Goal: Task Accomplishment & Management: Use online tool/utility

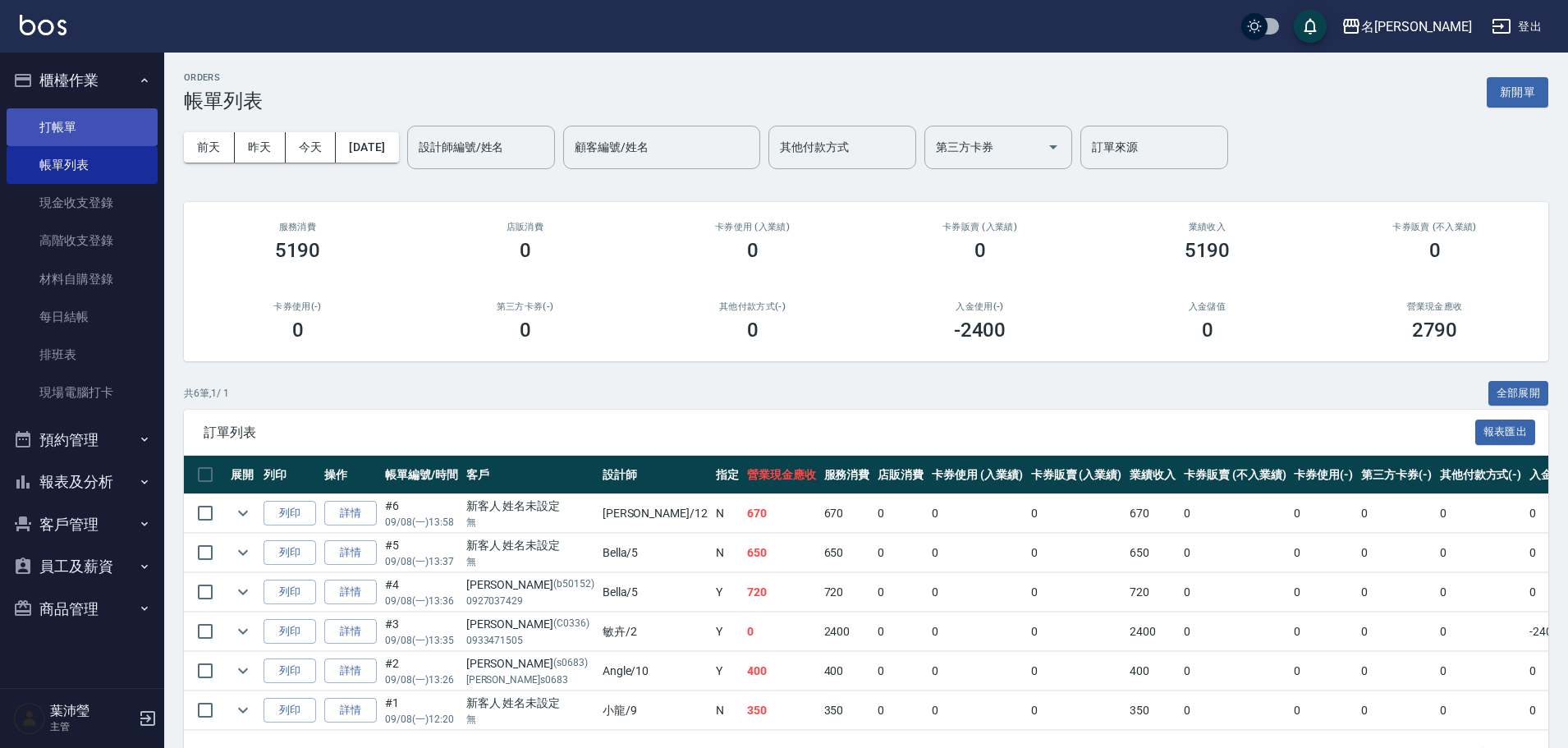
click at [107, 130] on link "打帳單" at bounding box center [82, 126] width 151 height 37
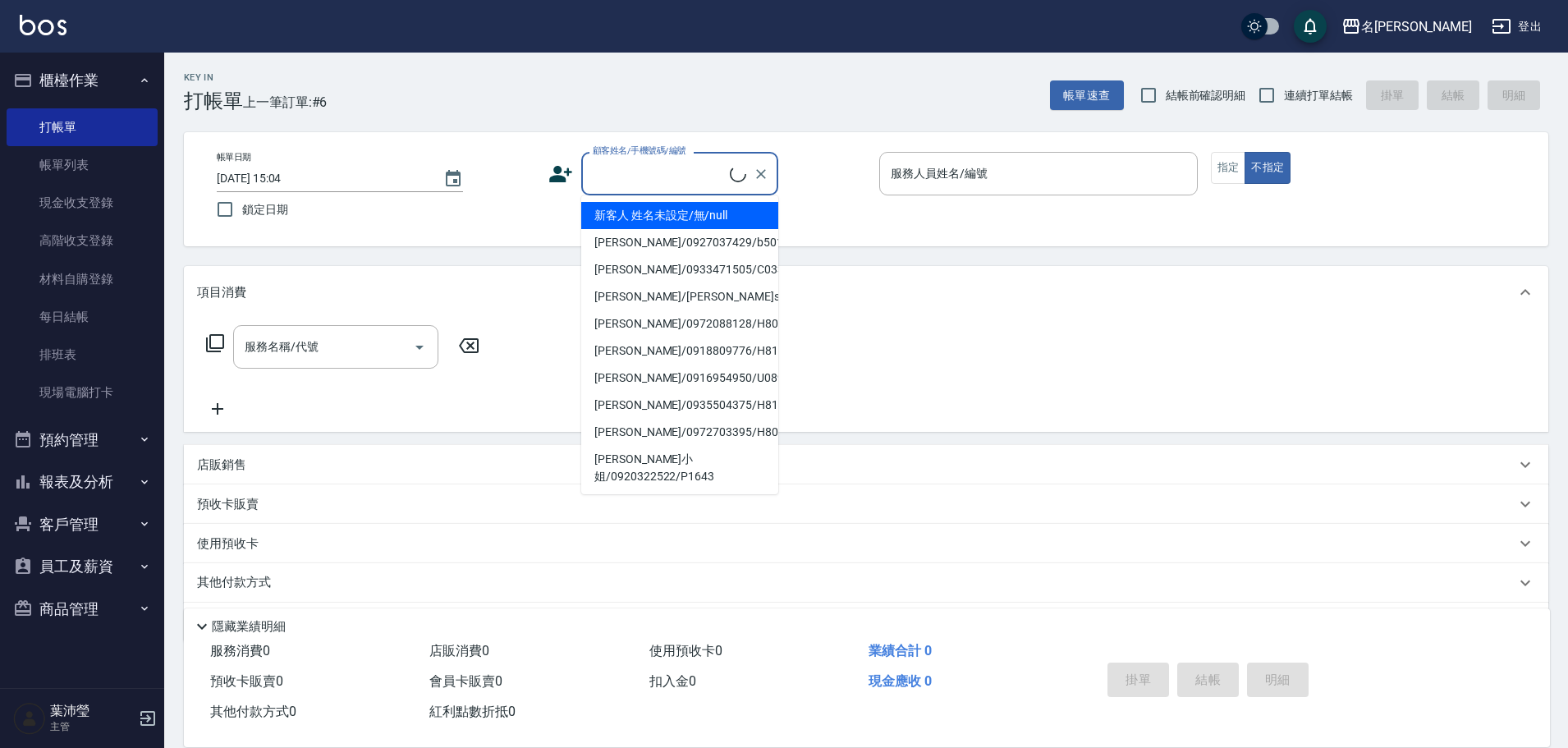
click at [640, 179] on input "顧客姓名/手機號碼/編號" at bounding box center [659, 174] width 141 height 29
click at [654, 211] on li "新客人 姓名未設定/無/null" at bounding box center [679, 215] width 197 height 27
type input "新客人 姓名未設定/無/null"
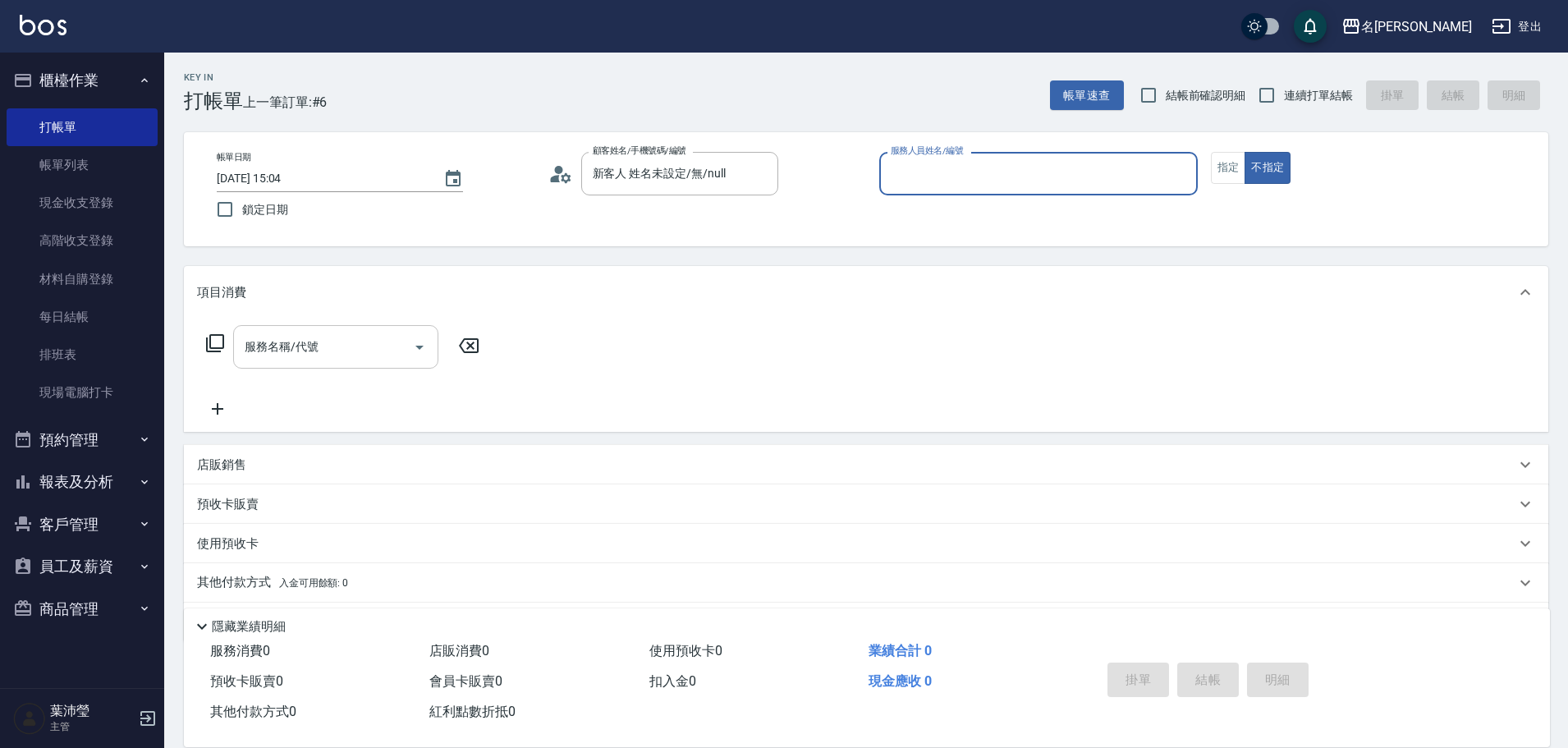
drag, startPoint x: 308, startPoint y: 342, endPoint x: 290, endPoint y: 344, distance: 18.1
click at [306, 342] on input "服務名稱/代號" at bounding box center [323, 347] width 165 height 29
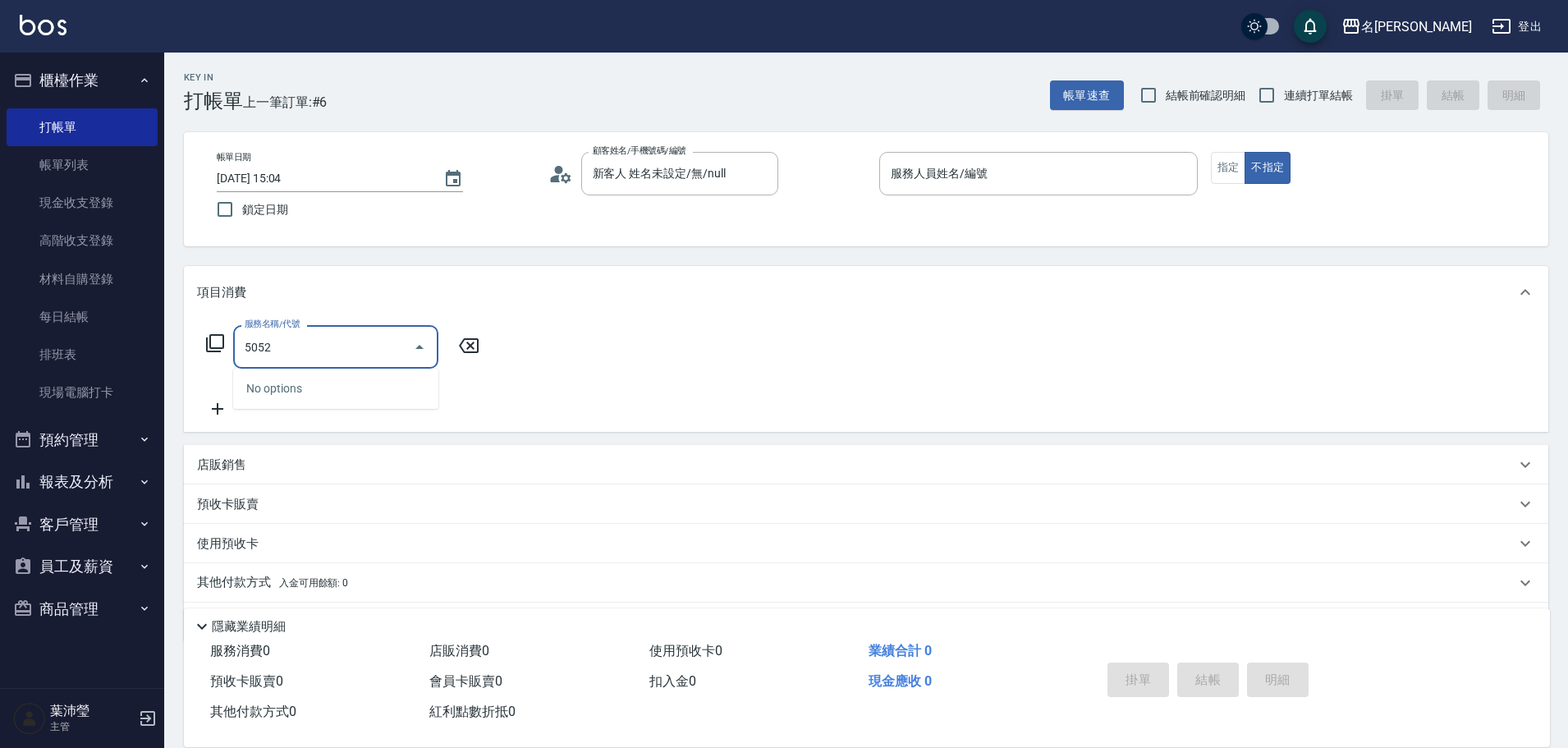
drag, startPoint x: 323, startPoint y: 351, endPoint x: 199, endPoint y: 349, distance: 124.0
click at [201, 348] on div "服務名稱/代號 5052 服務名稱/代號" at bounding box center [343, 347] width 293 height 43
drag, startPoint x: 344, startPoint y: 346, endPoint x: 158, endPoint y: 345, distance: 186.0
click at [158, 345] on div "名留龍江 登出 櫃檯作業 打帳單 帳單列表 現金收支登錄 高階收支登錄 材料自購登錄 每日結帳 排班表 現場電腦打卡 預約管理 預約管理 單日預約紀錄 單週預…" at bounding box center [784, 400] width 1568 height 800
type input "洗髮(502)"
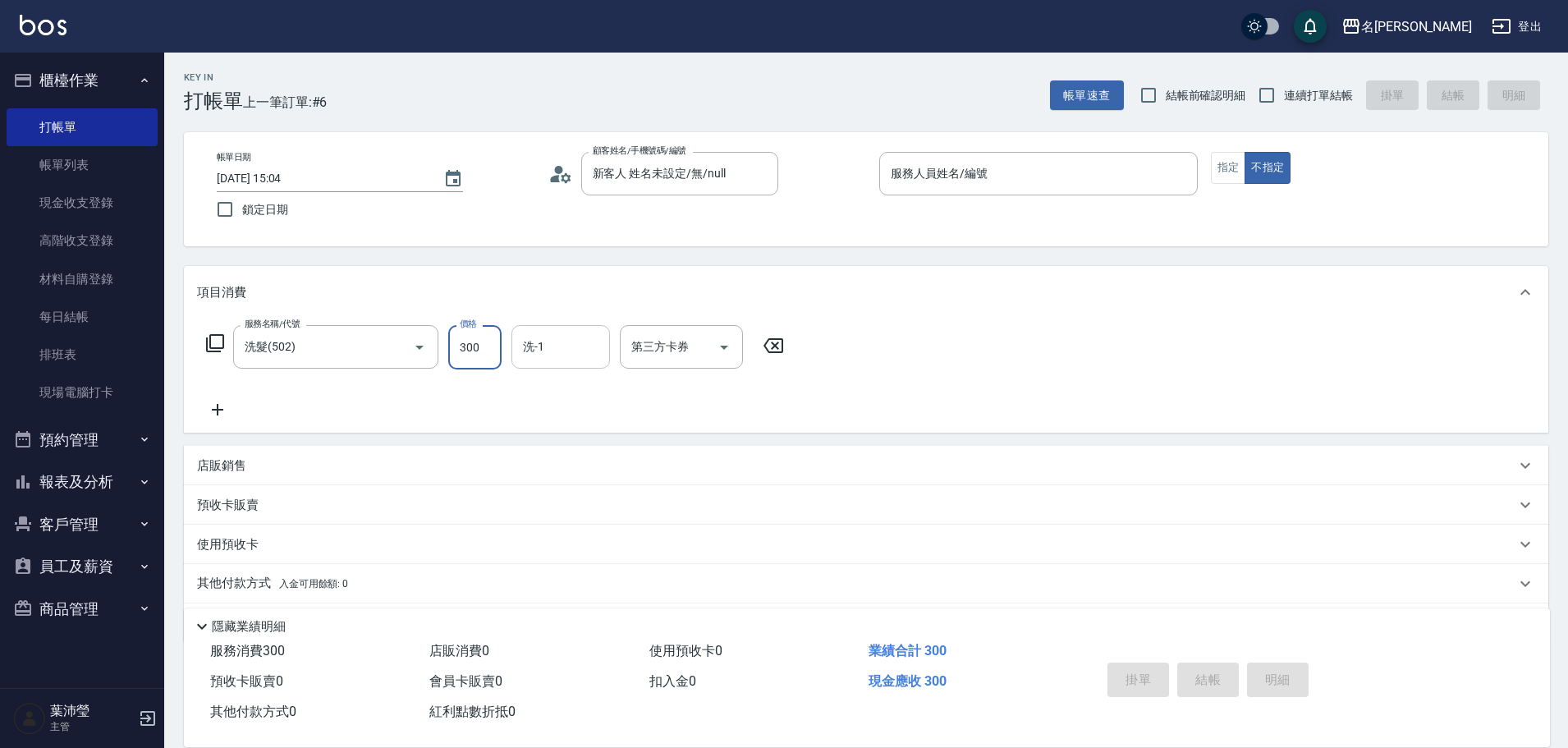
click at [540, 339] on input "洗-1" at bounding box center [560, 347] width 84 height 29
type input "[PERSON_NAME]-19"
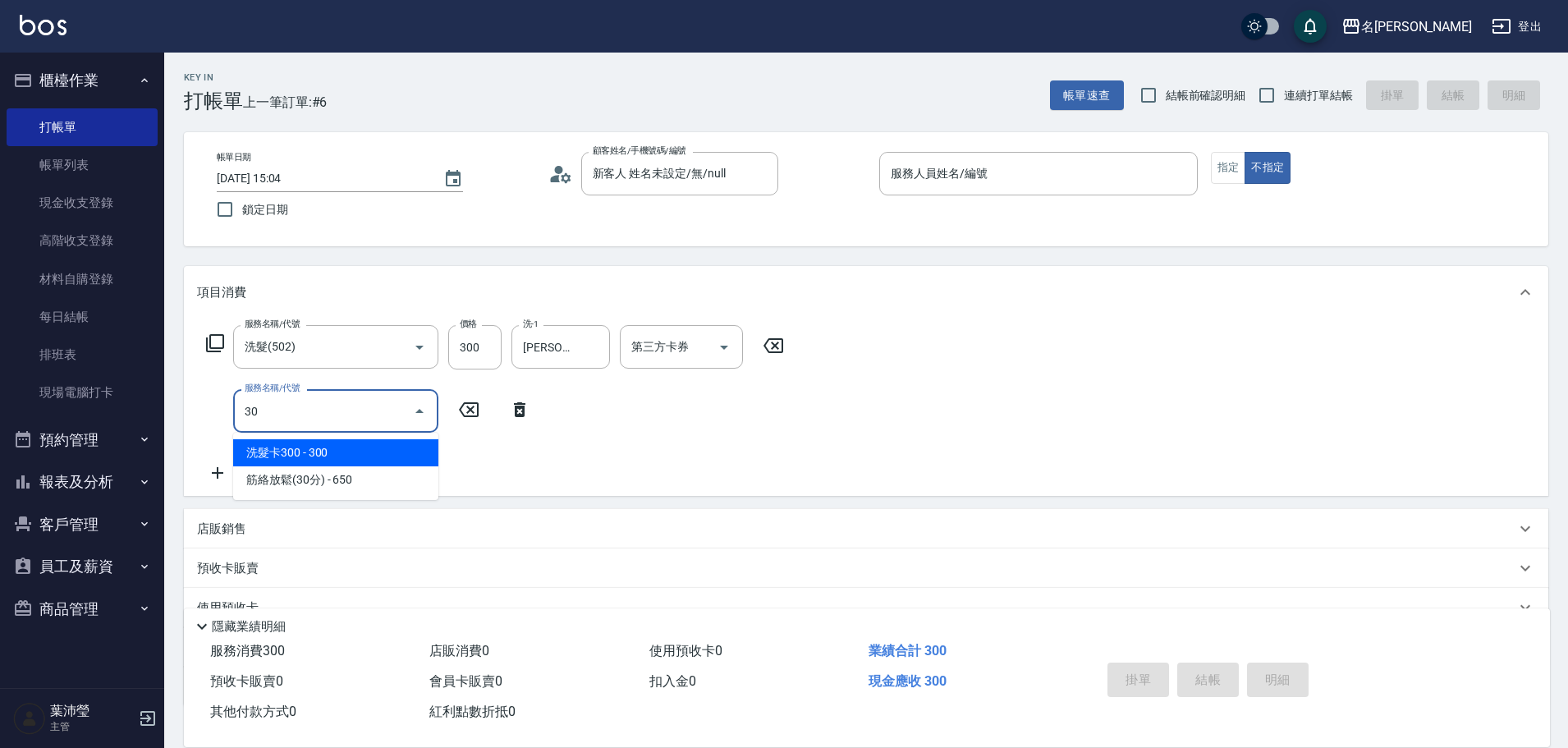
drag, startPoint x: 342, startPoint y: 416, endPoint x: 166, endPoint y: 427, distance: 176.3
click at [166, 426] on div "Key In 打帳單 上一筆訂單:#6 帳單速查 結帳前確認明細 連續打單結帳 掛單 結帳 明細 帳單日期 [DATE] 15:04 鎖定日期 顧客姓名/手機…" at bounding box center [866, 458] width 1404 height 811
drag, startPoint x: 289, startPoint y: 407, endPoint x: 170, endPoint y: 434, distance: 122.0
click at [170, 434] on div "Key In 打帳單 上一筆訂單:#6 帳單速查 結帳前確認明細 連續打單結帳 掛單 結帳 明細 帳單日期 [DATE] 15:04 鎖定日期 顧客姓名/手機…" at bounding box center [866, 458] width 1404 height 811
type input "潤絲(802)"
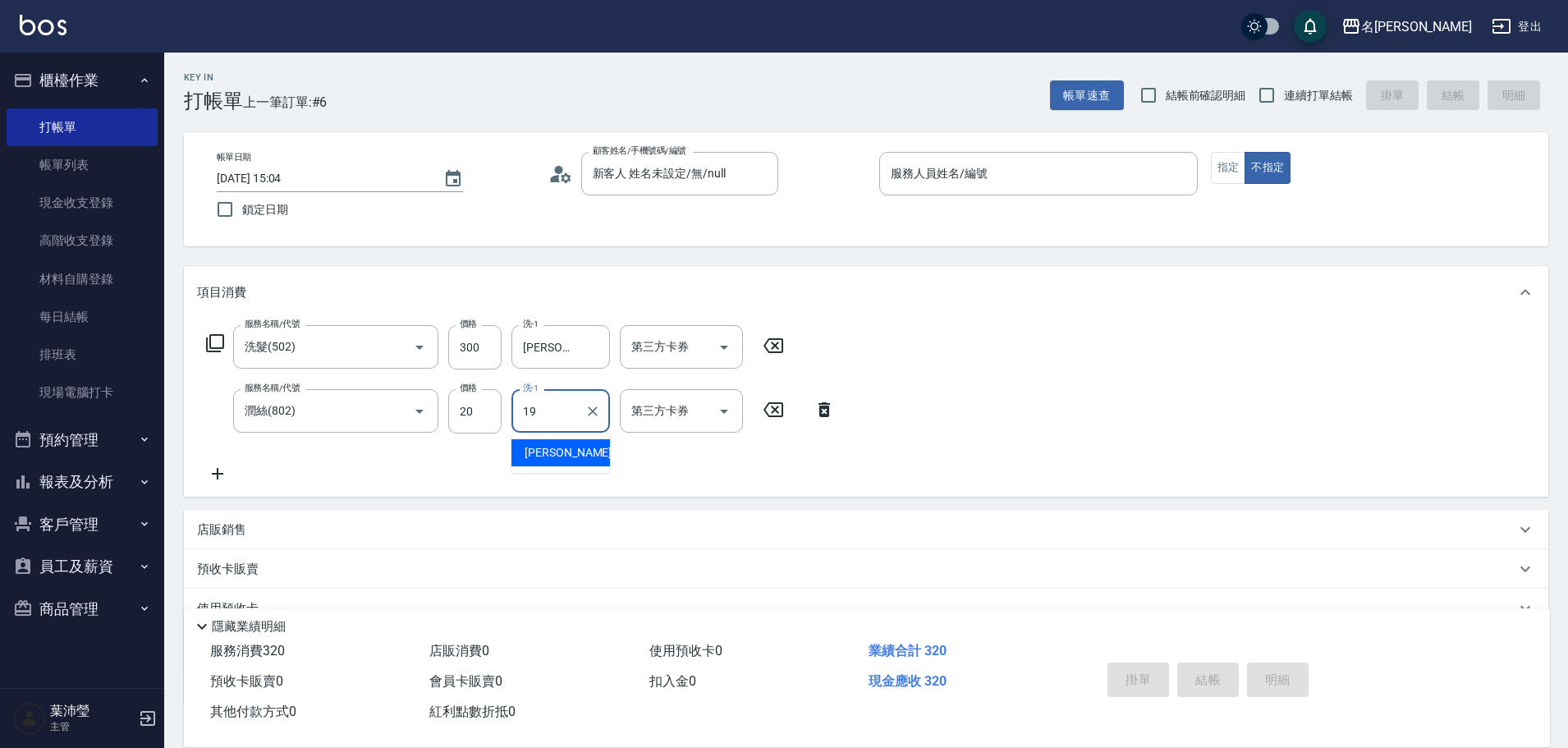
type input "[PERSON_NAME]-19"
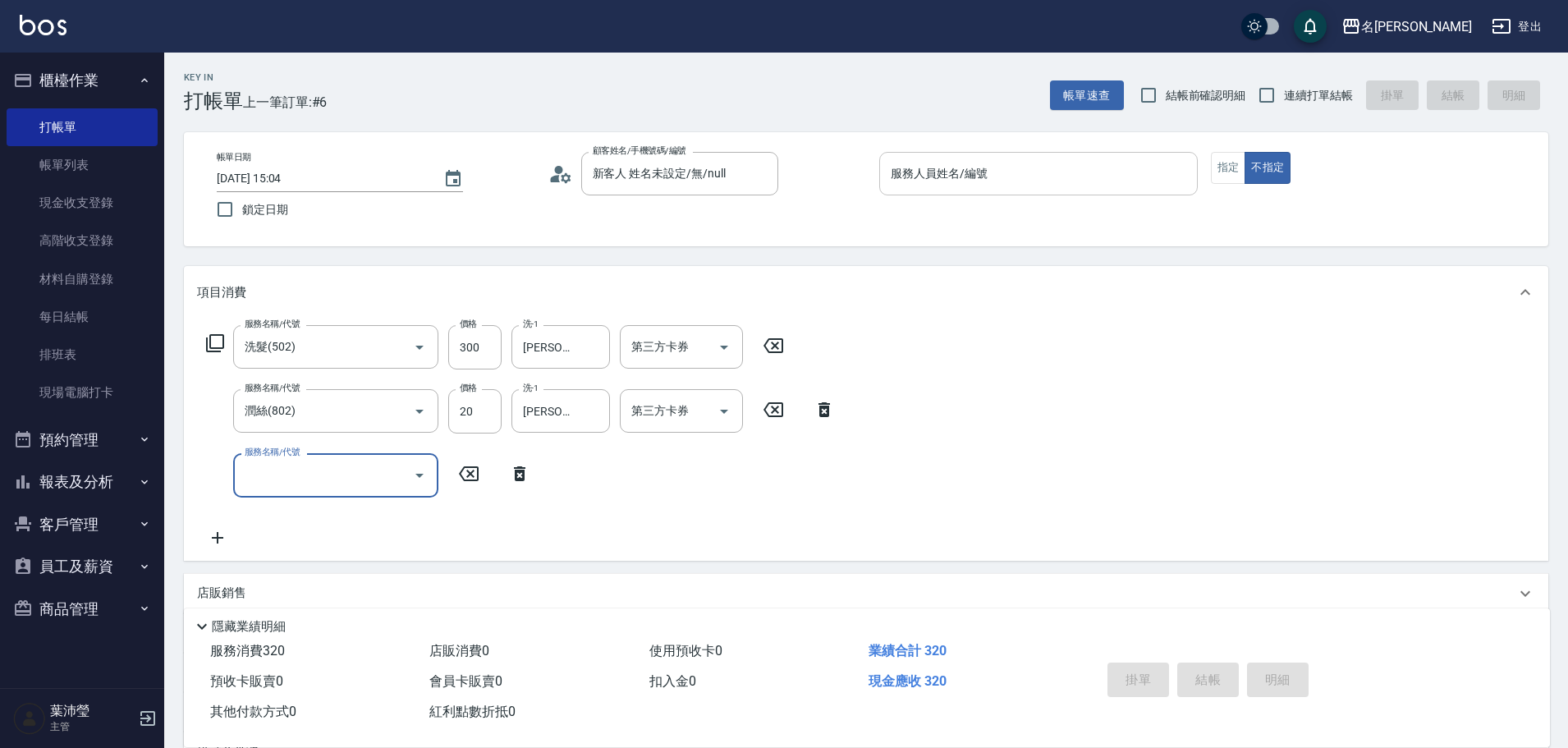
click at [957, 175] on input "服務人員姓名/編號" at bounding box center [1038, 174] width 303 height 29
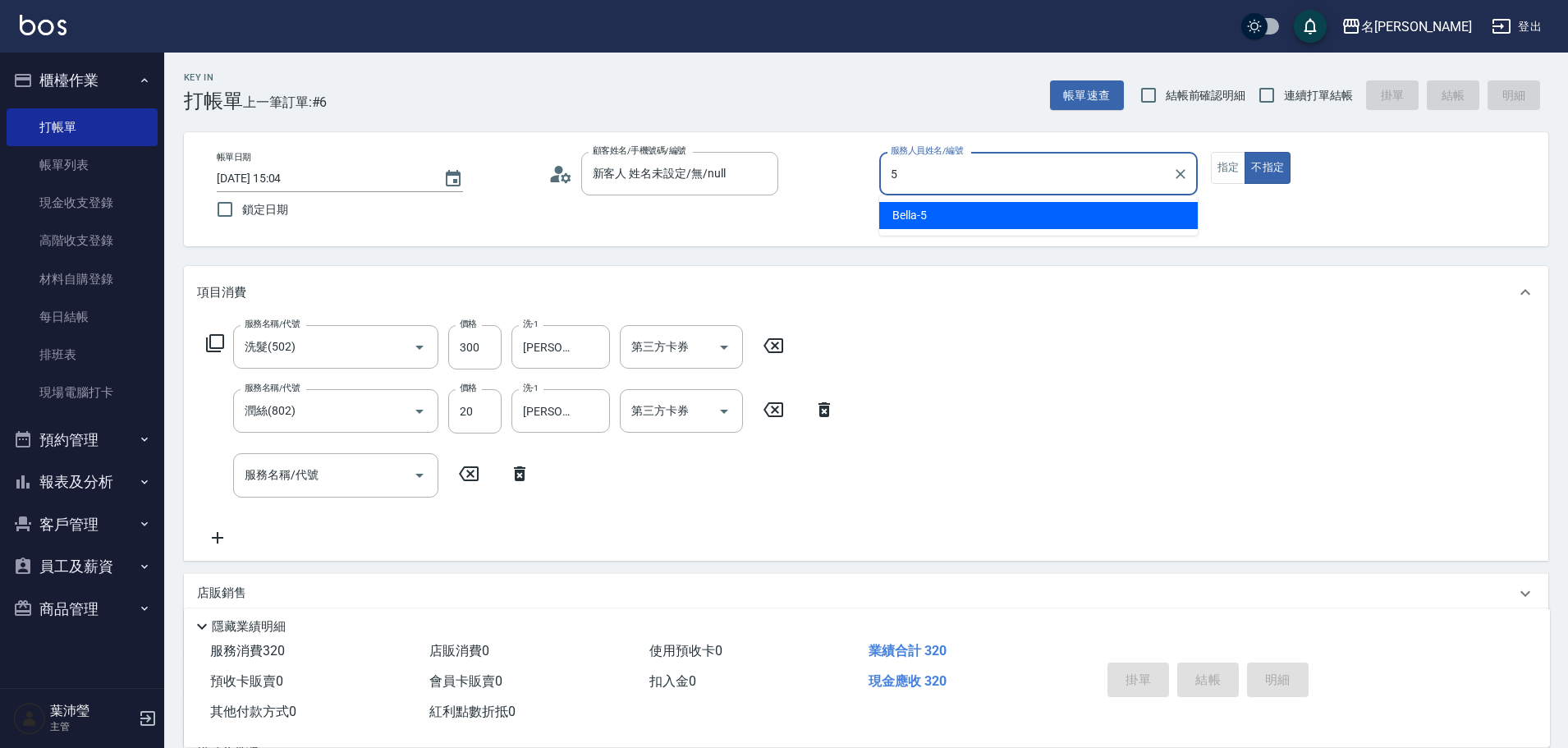
type input "Bella-5"
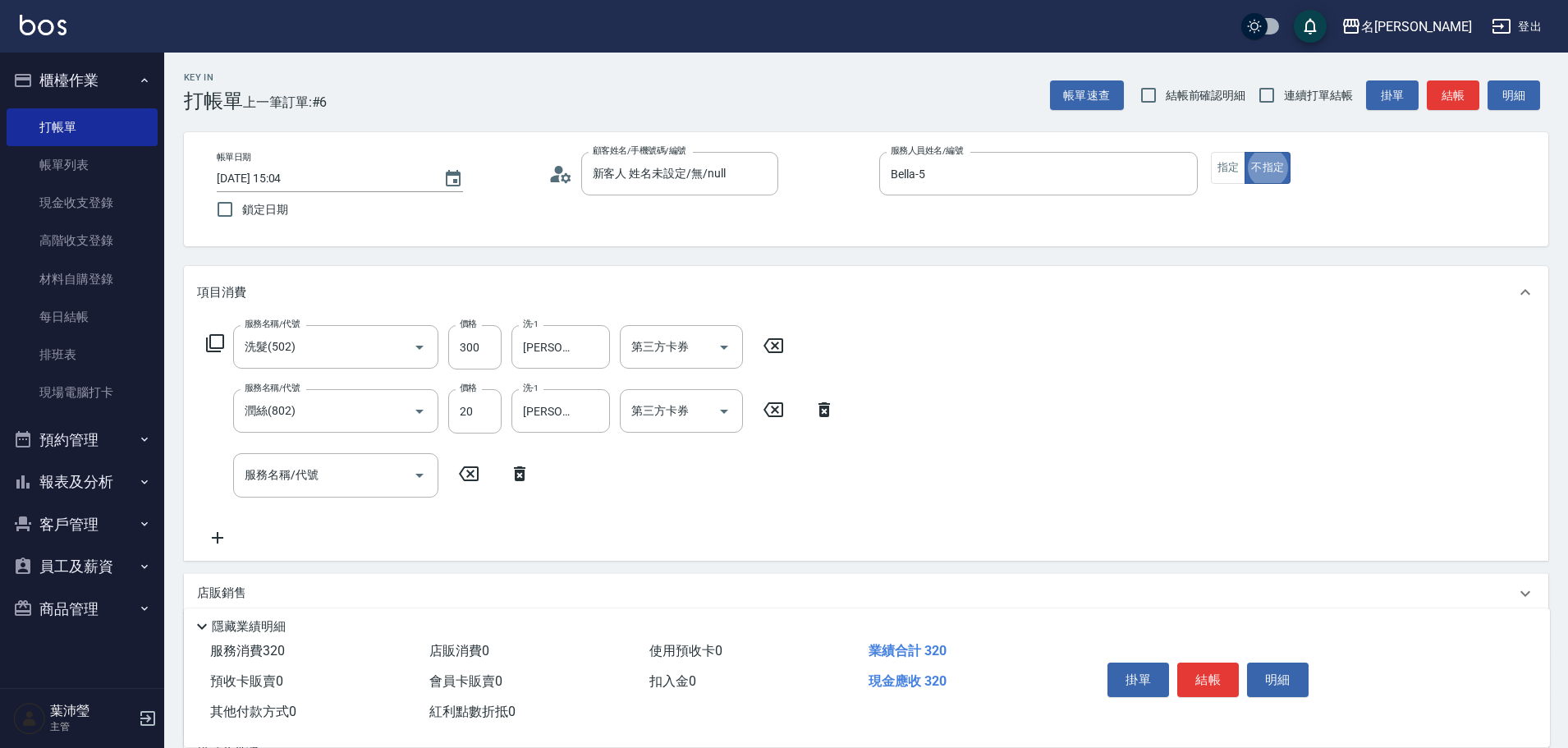
type button "false"
drag, startPoint x: 1217, startPoint y: 169, endPoint x: 1248, endPoint y: 173, distance: 31.3
click at [1220, 169] on button "指定" at bounding box center [1229, 168] width 35 height 32
click at [1458, 93] on button "結帳" at bounding box center [1452, 96] width 52 height 31
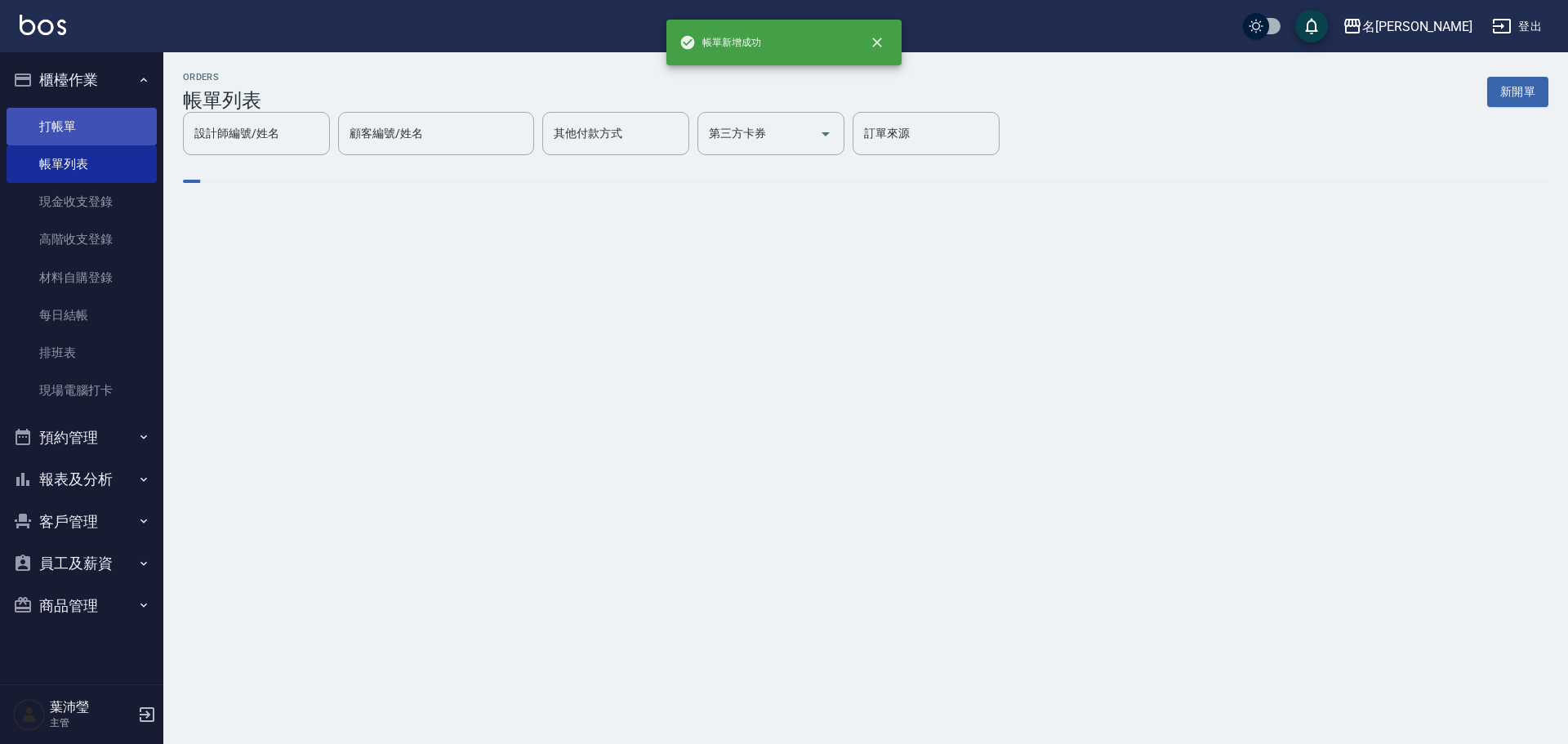
click at [79, 122] on link "打帳單" at bounding box center [82, 126] width 151 height 37
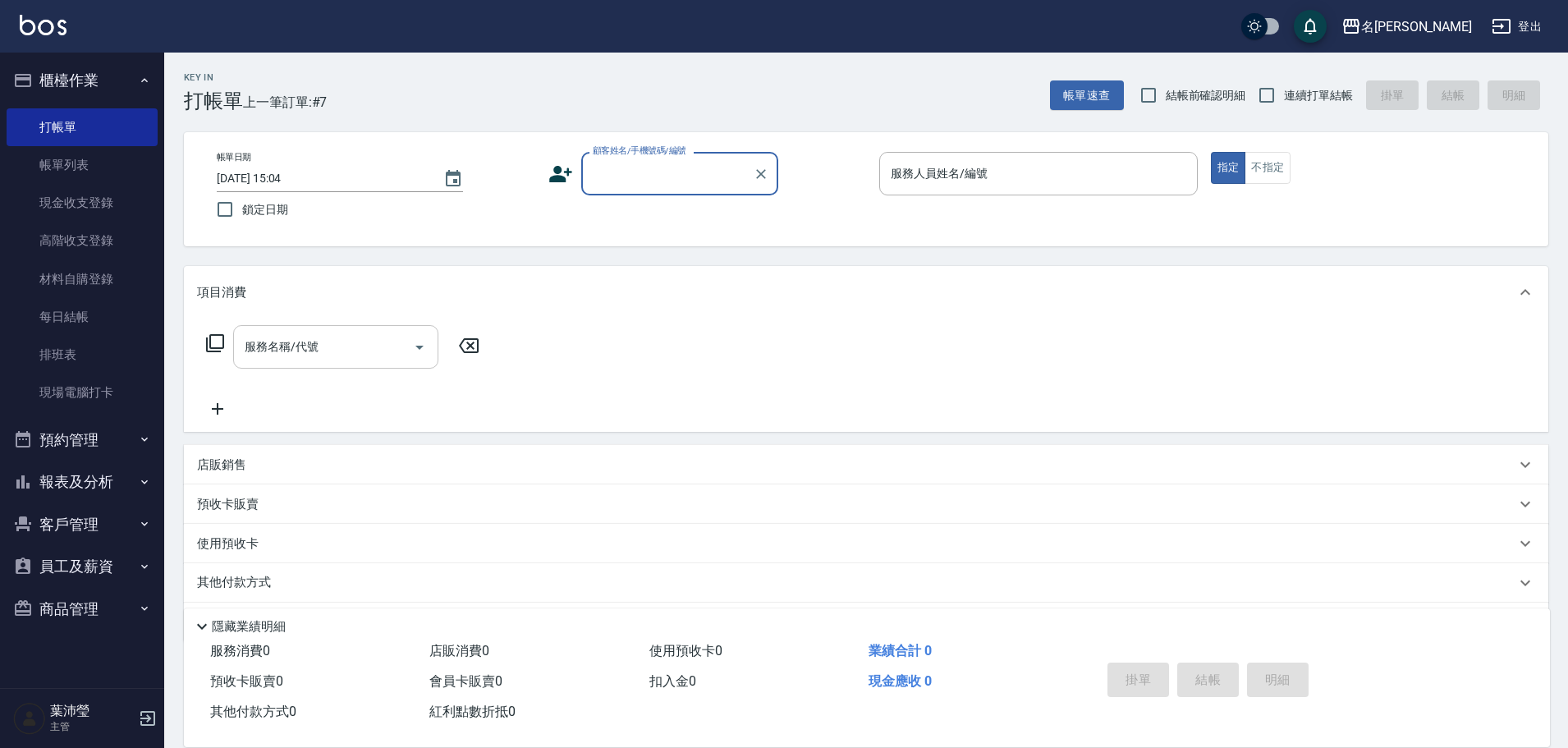
click at [296, 332] on div "服務名稱/代號" at bounding box center [335, 347] width 205 height 43
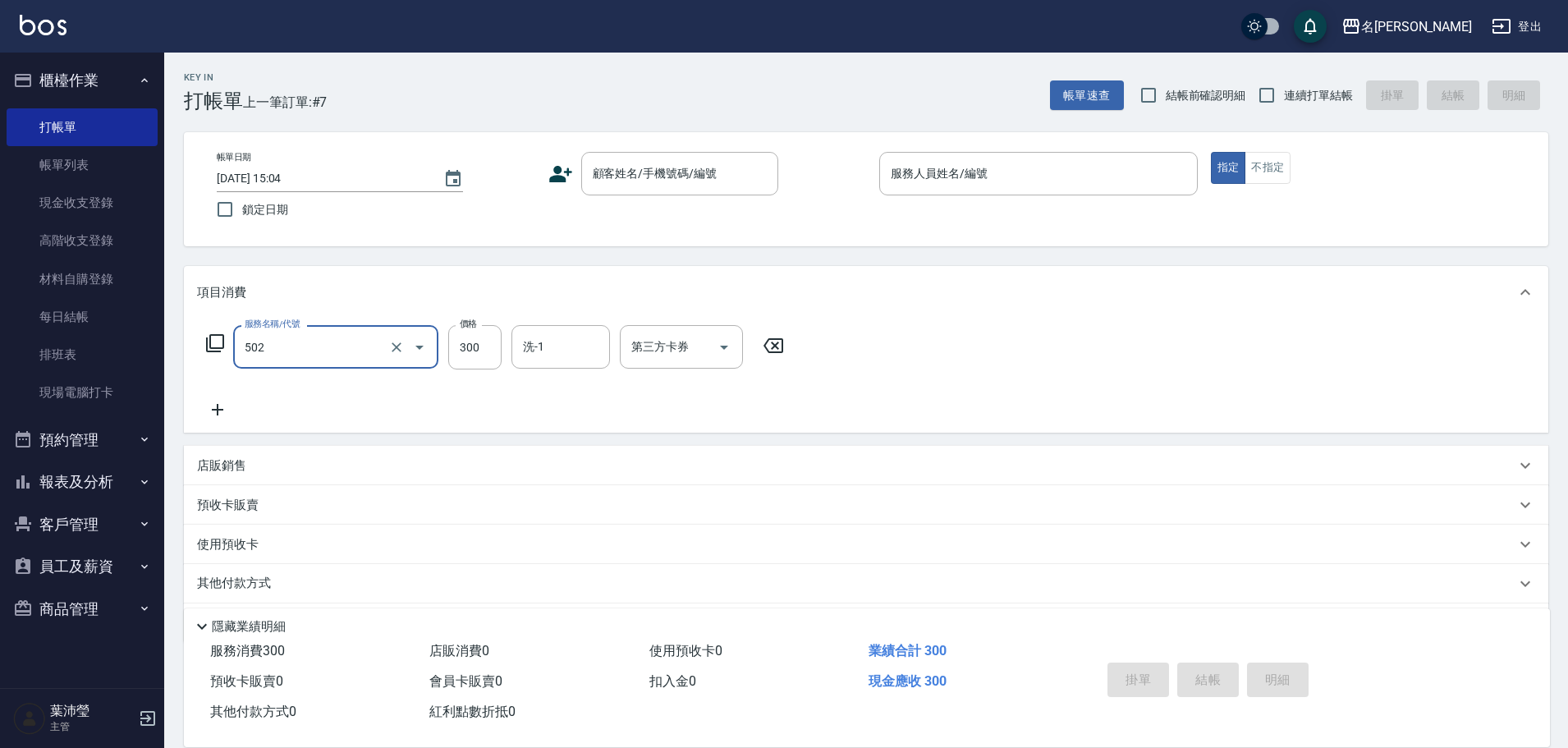
type input "洗髮(502)"
drag, startPoint x: 197, startPoint y: 431, endPoint x: 234, endPoint y: 422, distance: 38.1
click at [196, 431] on div "服務名稱/代號 洗髮(502) 服務名稱/代號 價格 300 價格 洗-1 洗-1 第三方卡券 第三方卡券" at bounding box center [865, 375] width 1364 height 114
click at [227, 413] on icon at bounding box center [217, 410] width 41 height 20
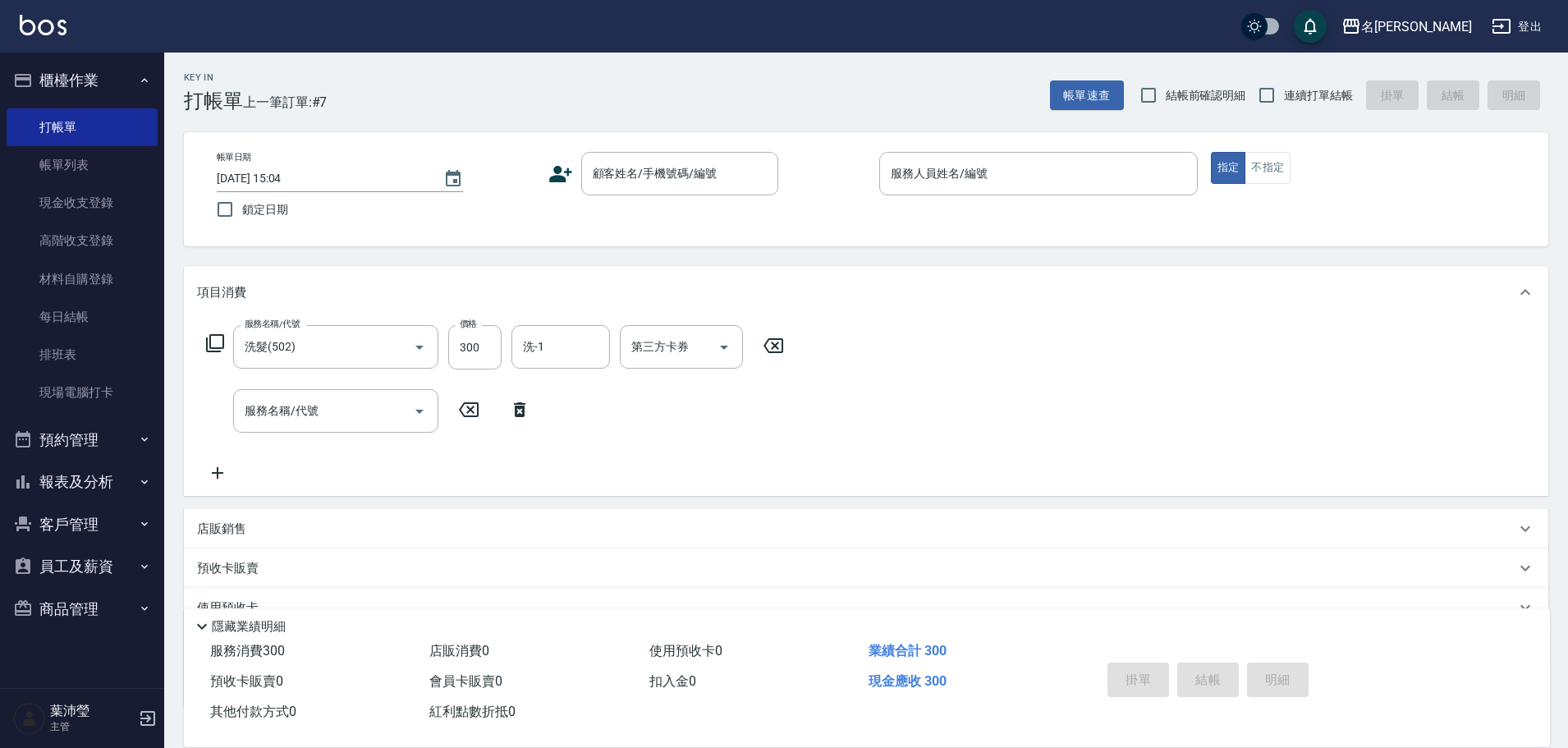
click at [280, 410] on input "服務名稱/代號" at bounding box center [323, 411] width 165 height 29
type input "高中學生(306)"
type input "400"
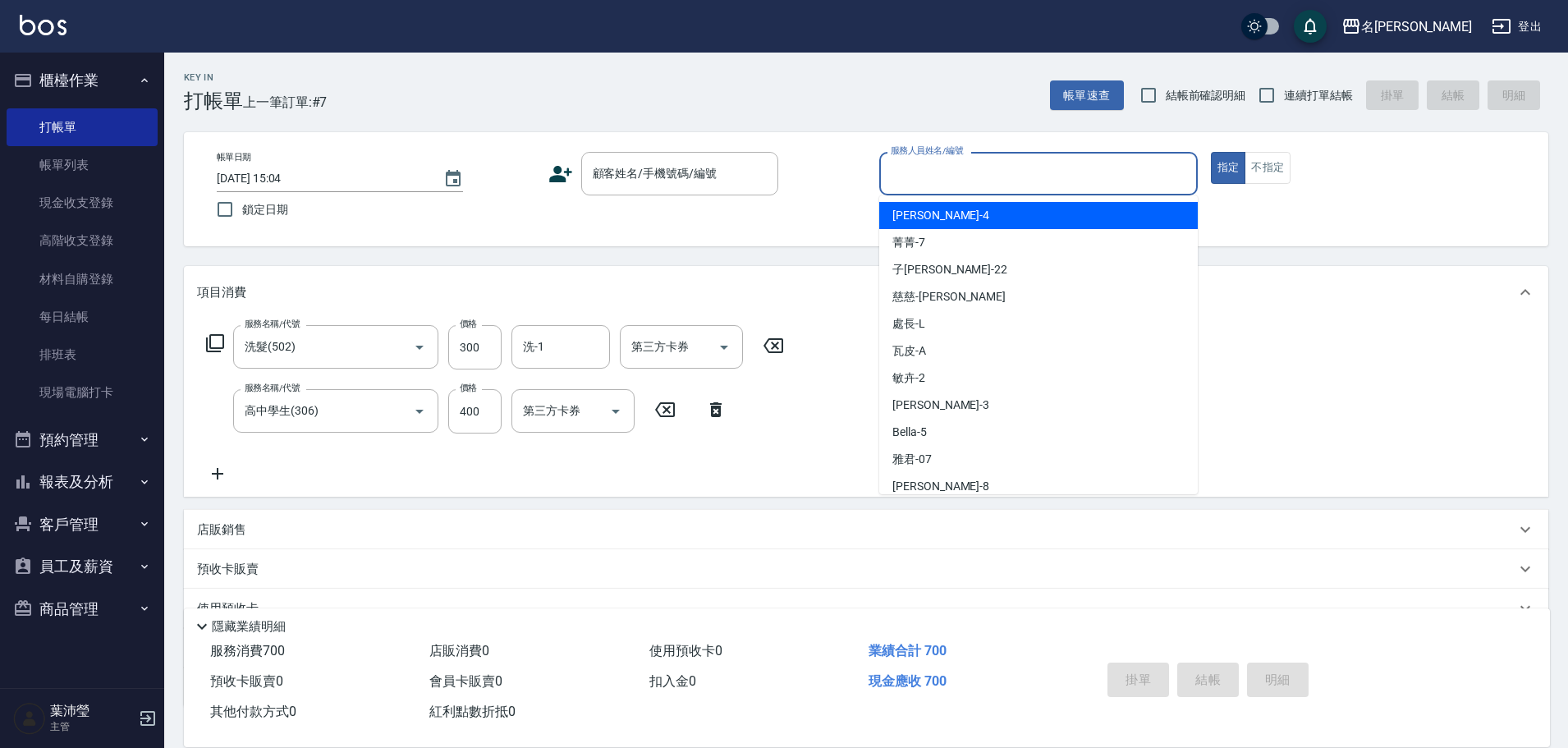
click at [933, 187] on input "服務人員姓名/編號" at bounding box center [1038, 174] width 303 height 29
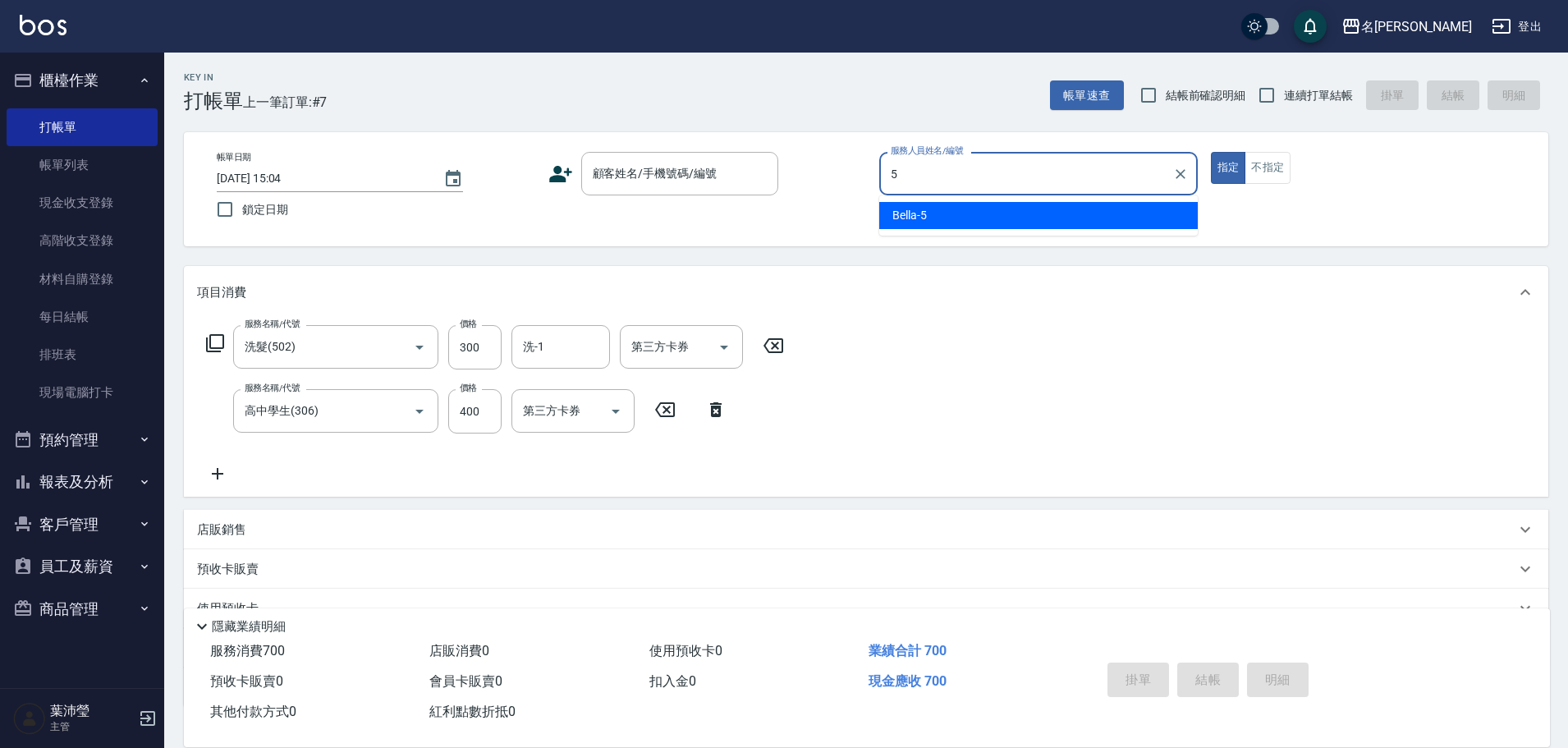
type input "5"
type button "true"
type input "Bella-5"
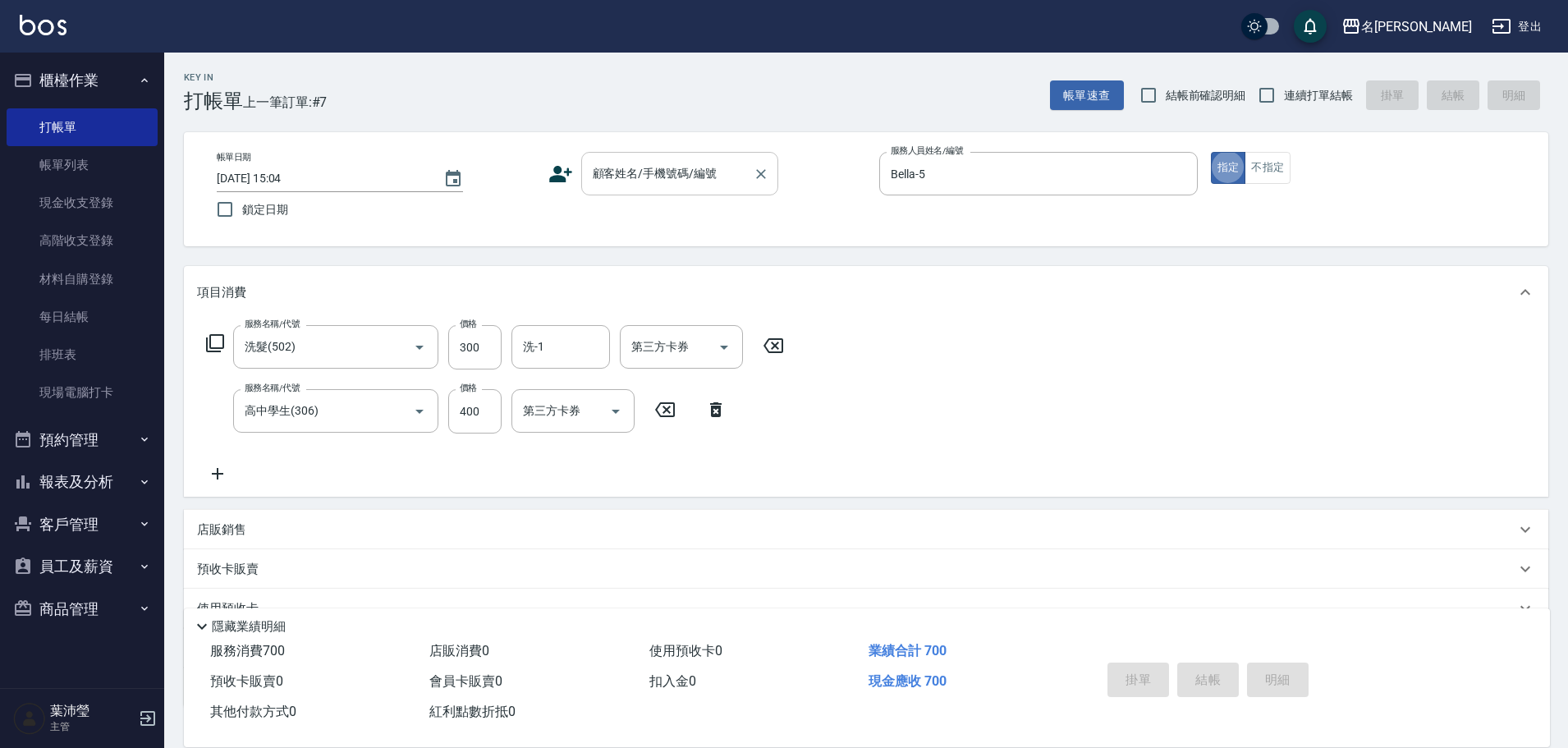
click at [640, 159] on div "顧客姓名/手機號碼/編號" at bounding box center [679, 174] width 197 height 43
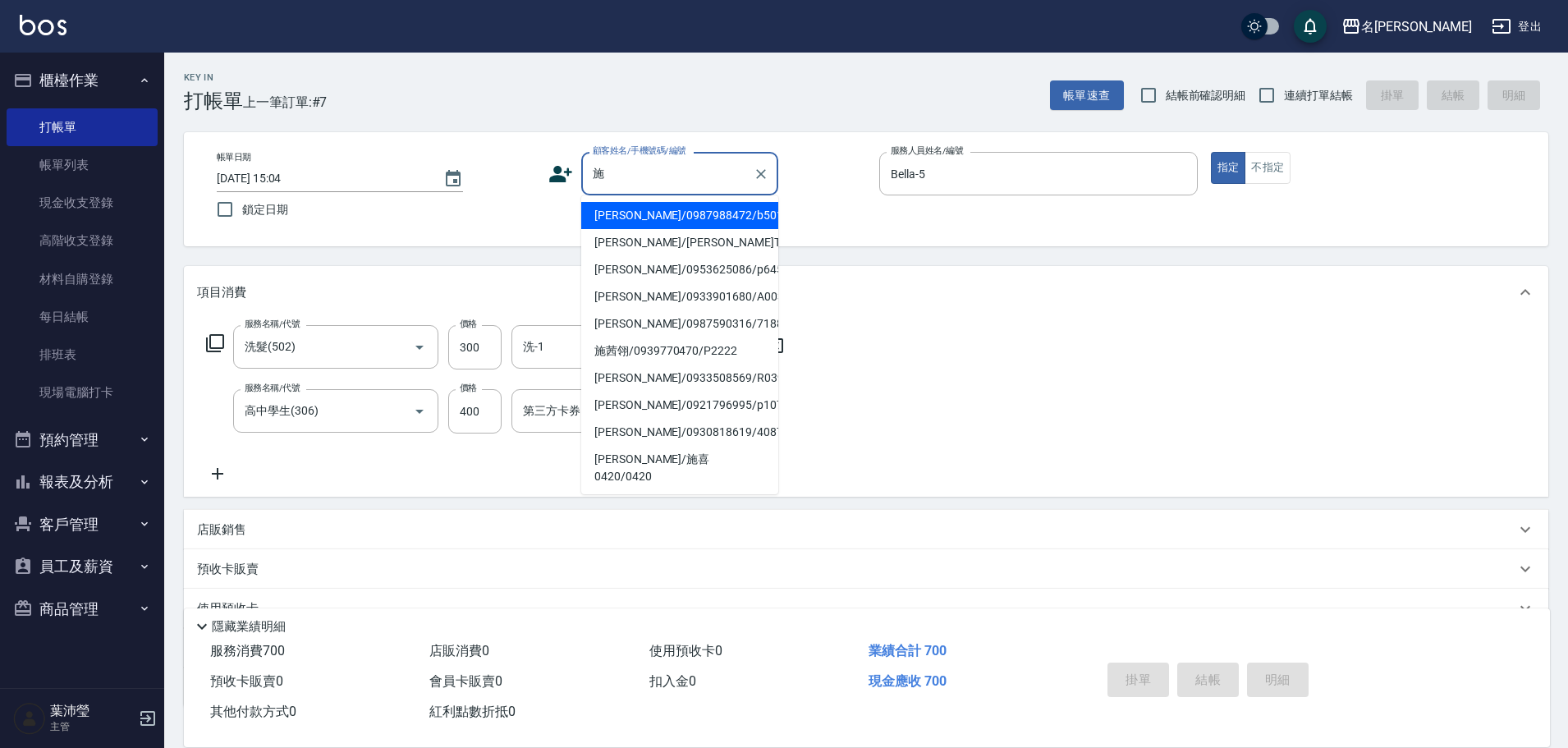
click at [616, 219] on li "[PERSON_NAME]/0987988472/b50193" at bounding box center [679, 215] width 197 height 27
type input "[PERSON_NAME]/0987988472/b50193"
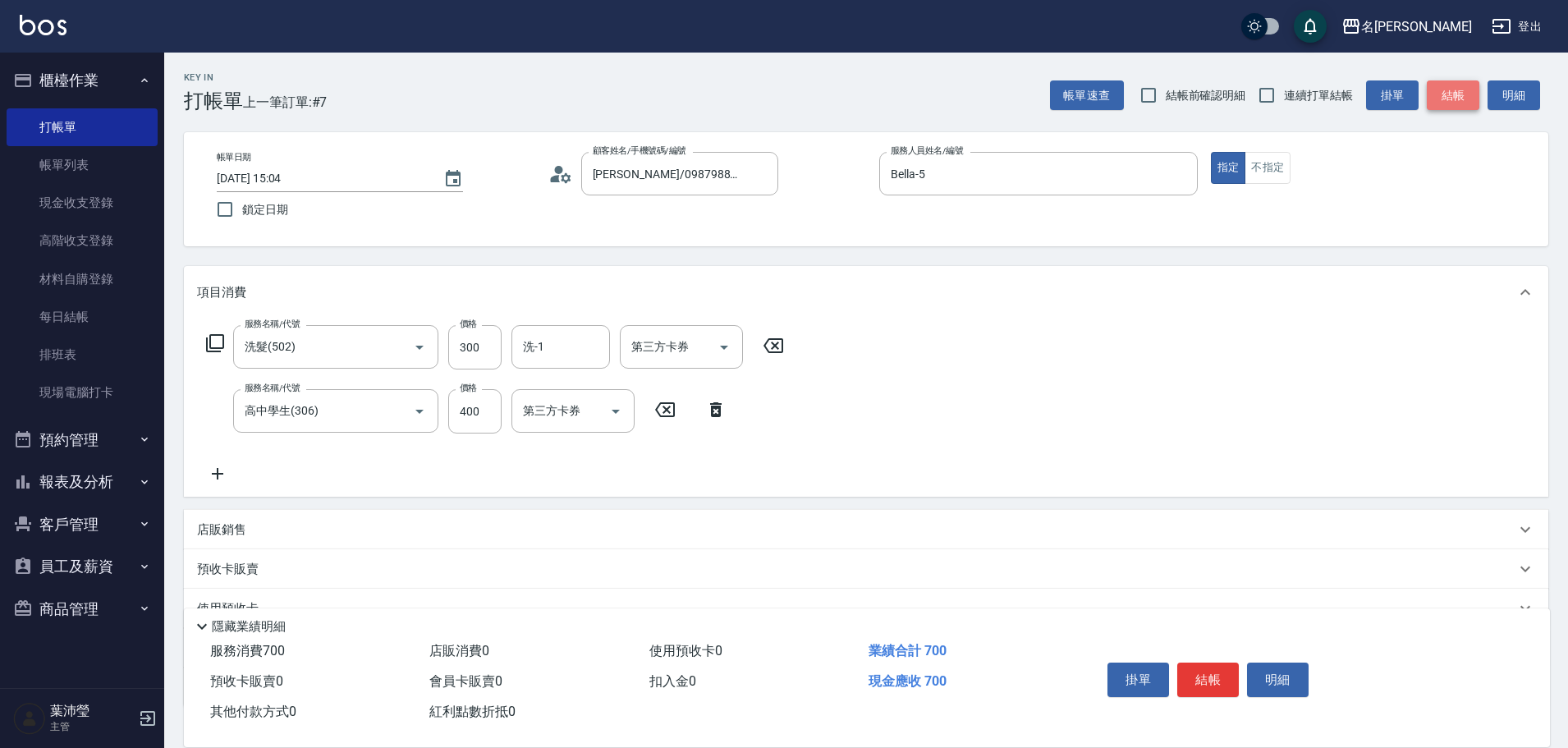
click at [1443, 99] on button "結帳" at bounding box center [1452, 96] width 52 height 31
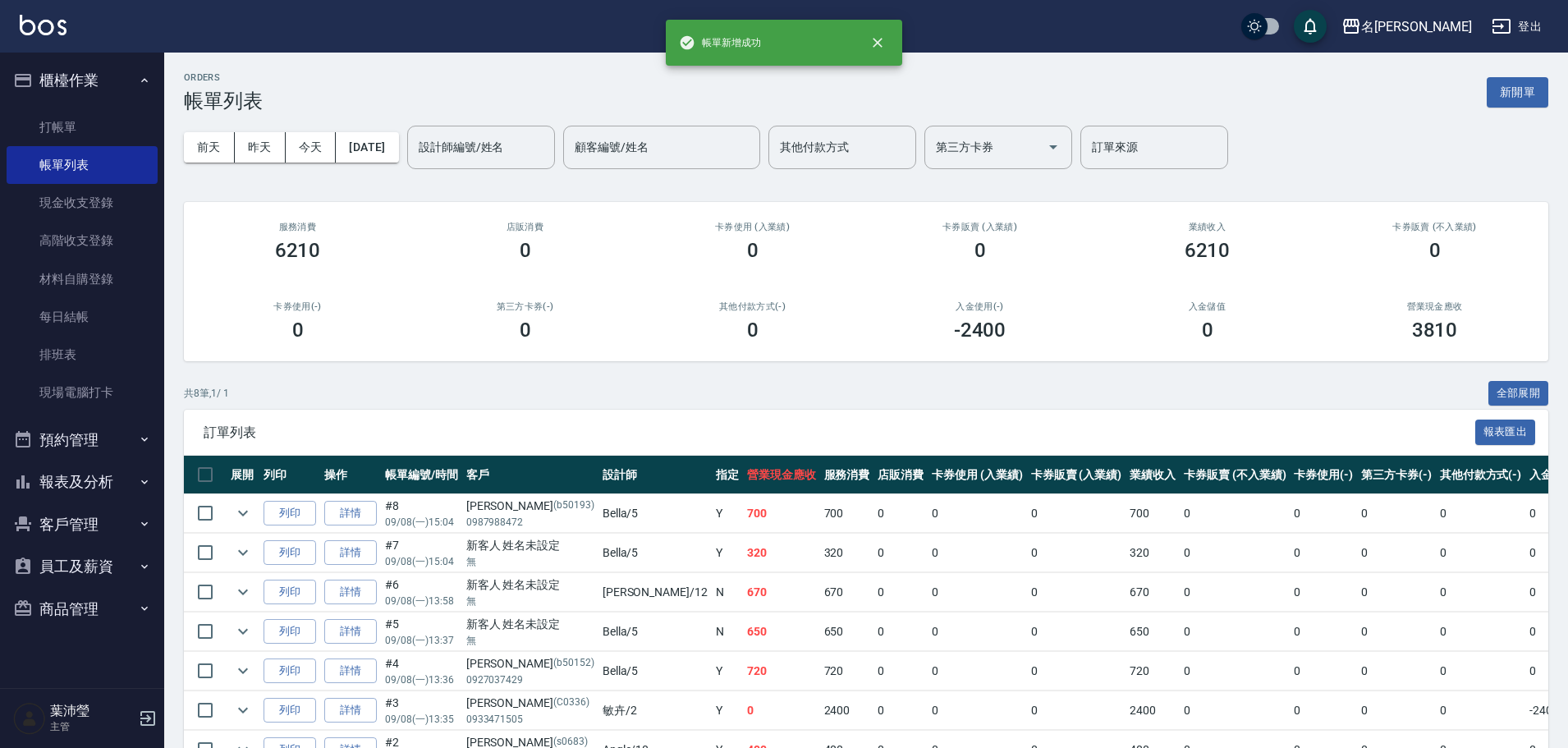
click at [95, 524] on button "客戶管理" at bounding box center [82, 524] width 151 height 42
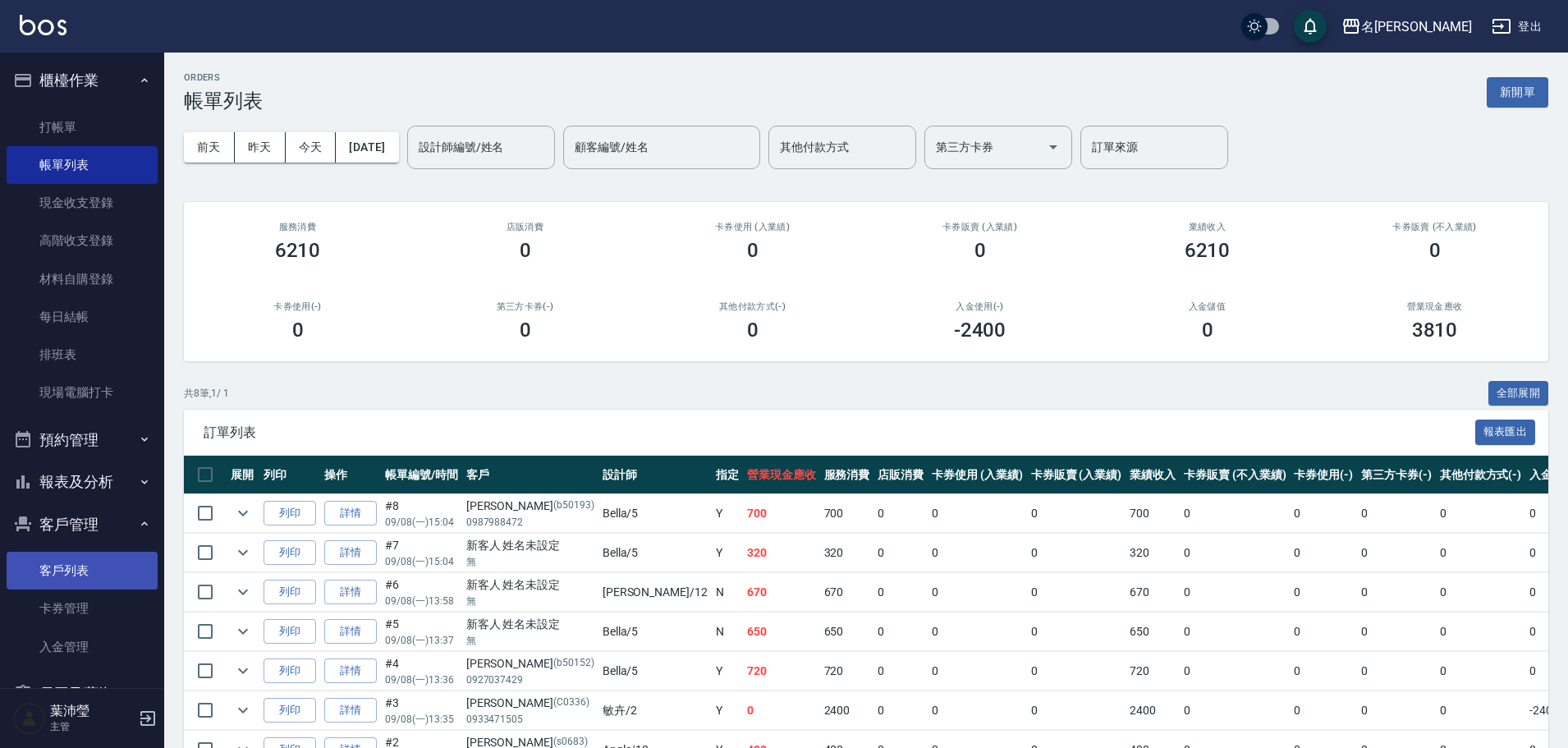
click at [94, 552] on link "客戶列表" at bounding box center [82, 570] width 151 height 37
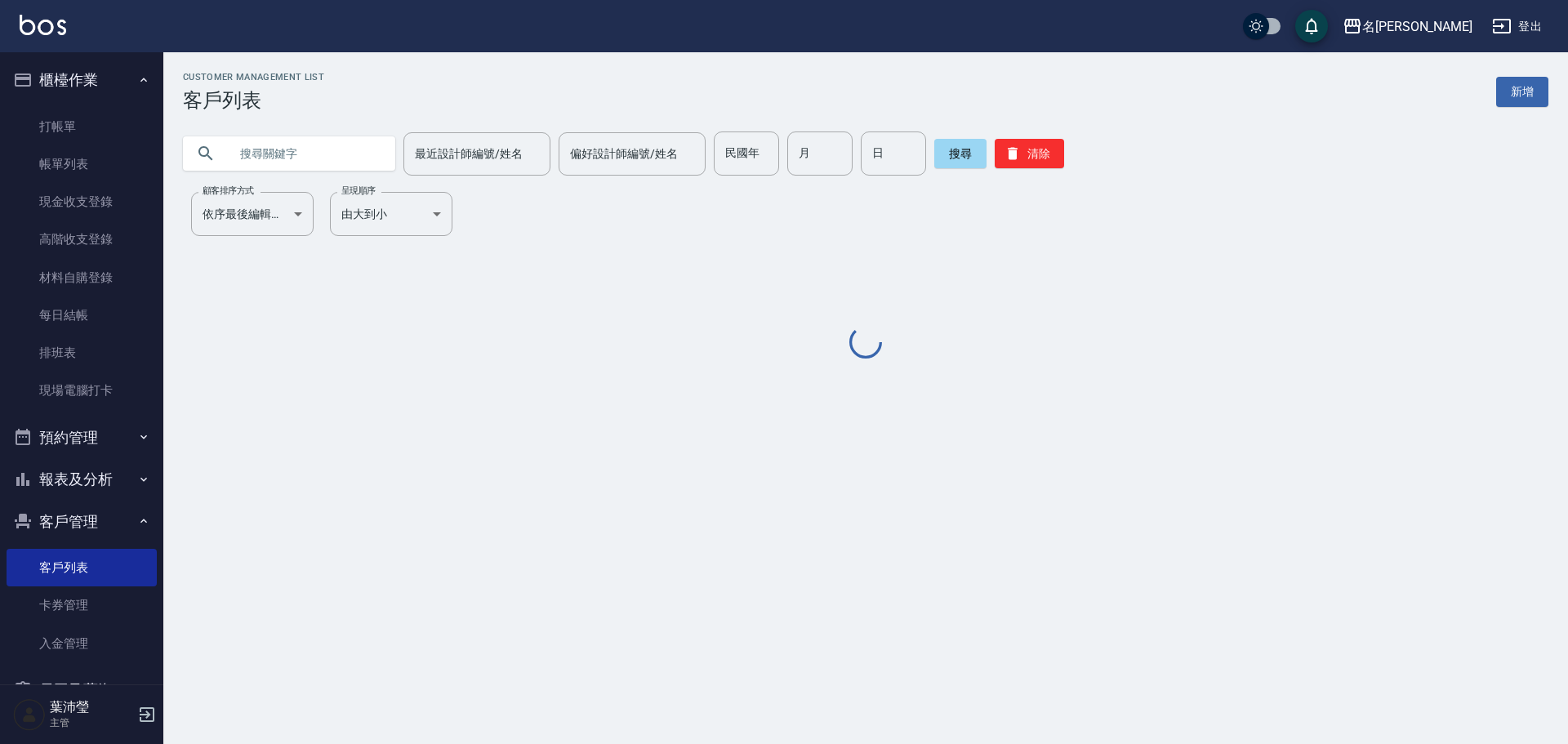
drag, startPoint x: 324, startPoint y: 137, endPoint x: 313, endPoint y: 150, distance: 17.0
click at [323, 137] on input "text" at bounding box center [306, 153] width 154 height 44
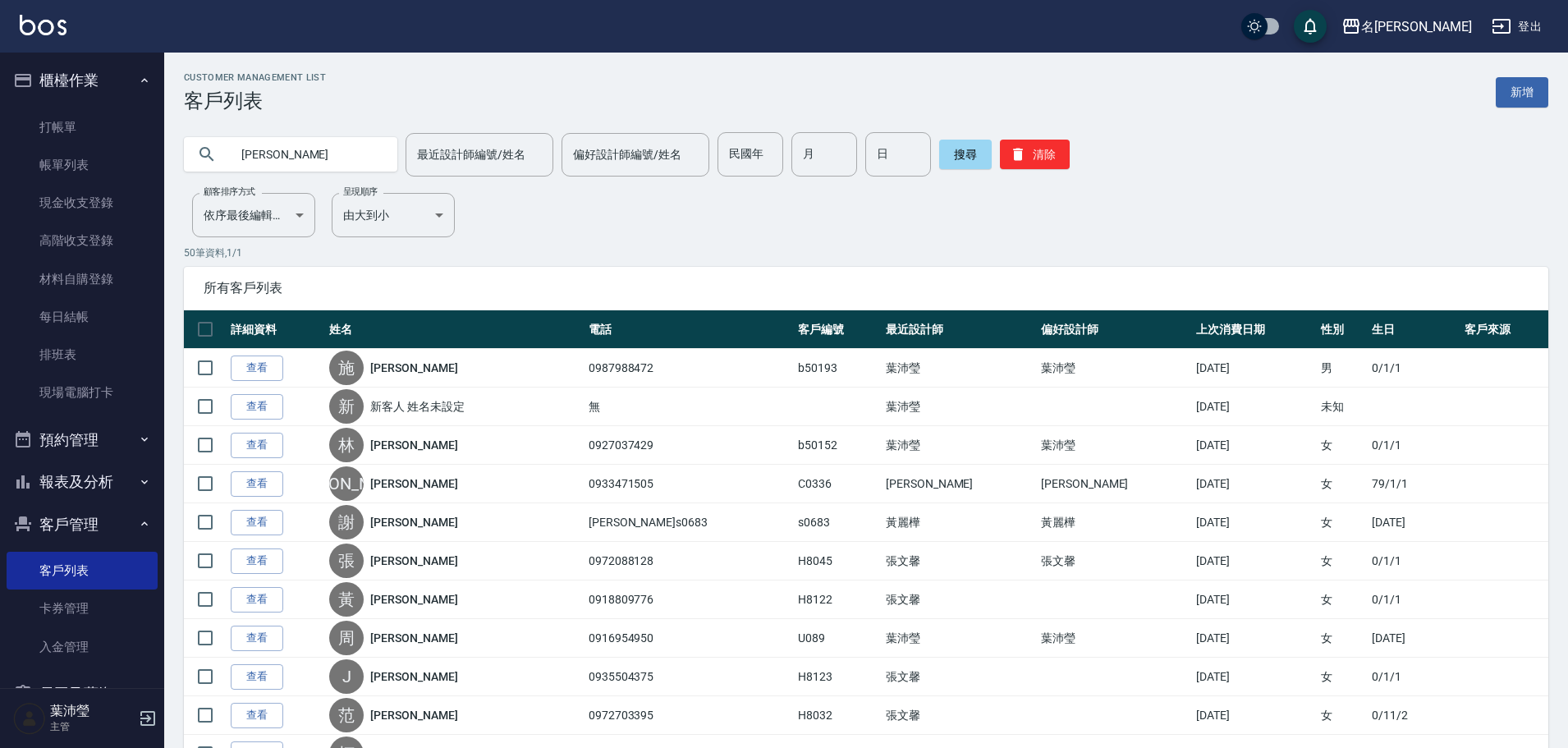
type input "[PERSON_NAME]"
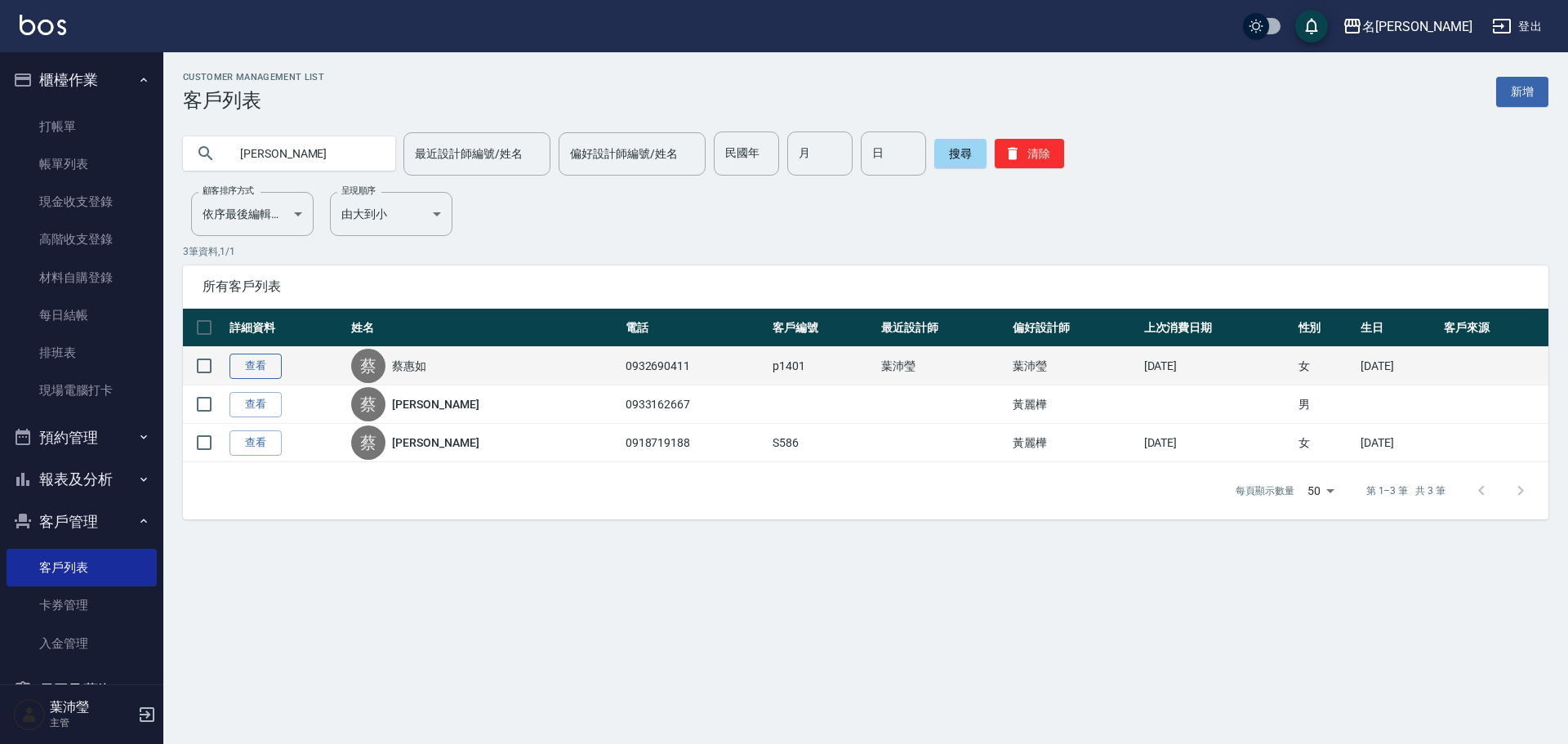
click at [258, 377] on link "查看" at bounding box center [255, 366] width 52 height 26
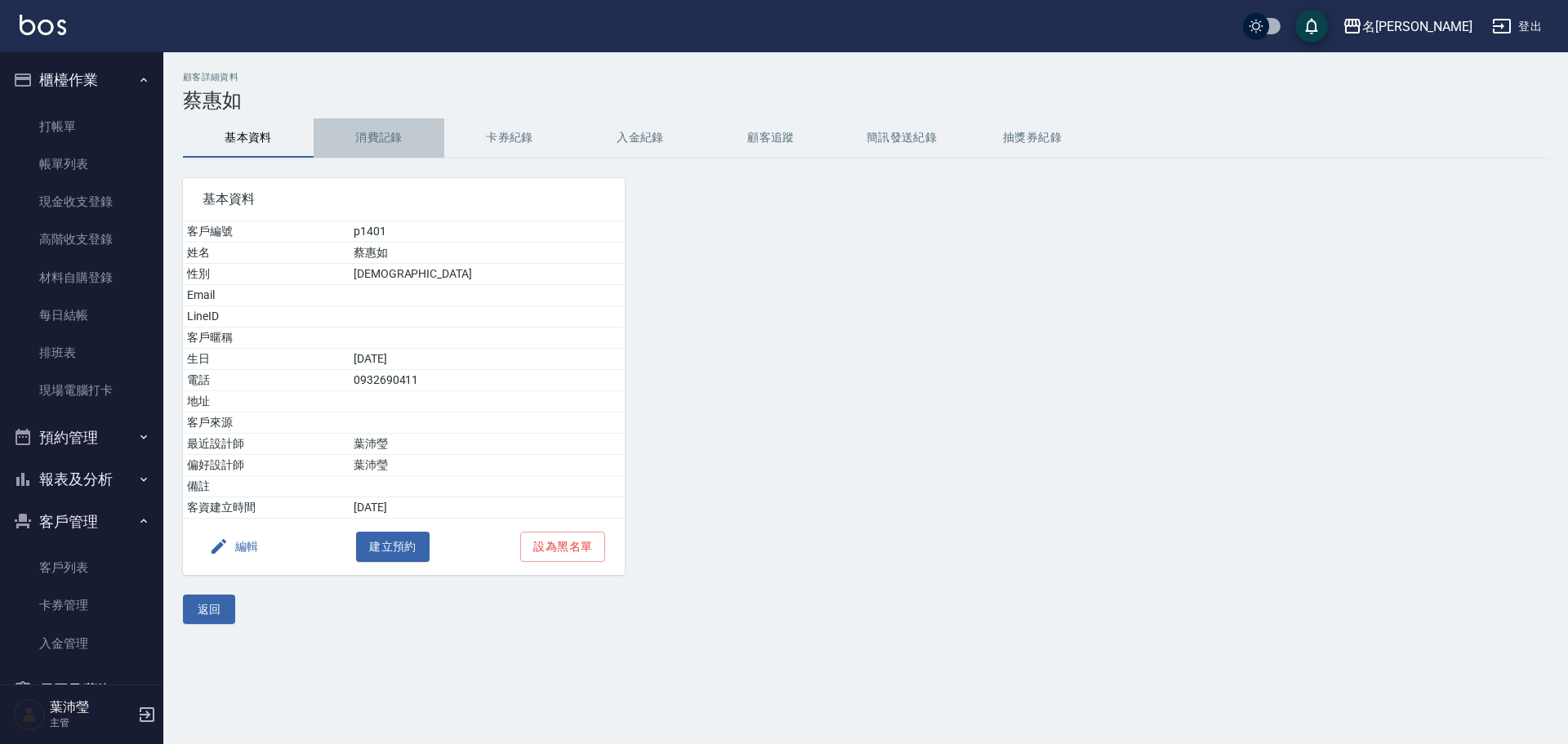
click at [370, 145] on button "消費記錄" at bounding box center [379, 137] width 131 height 39
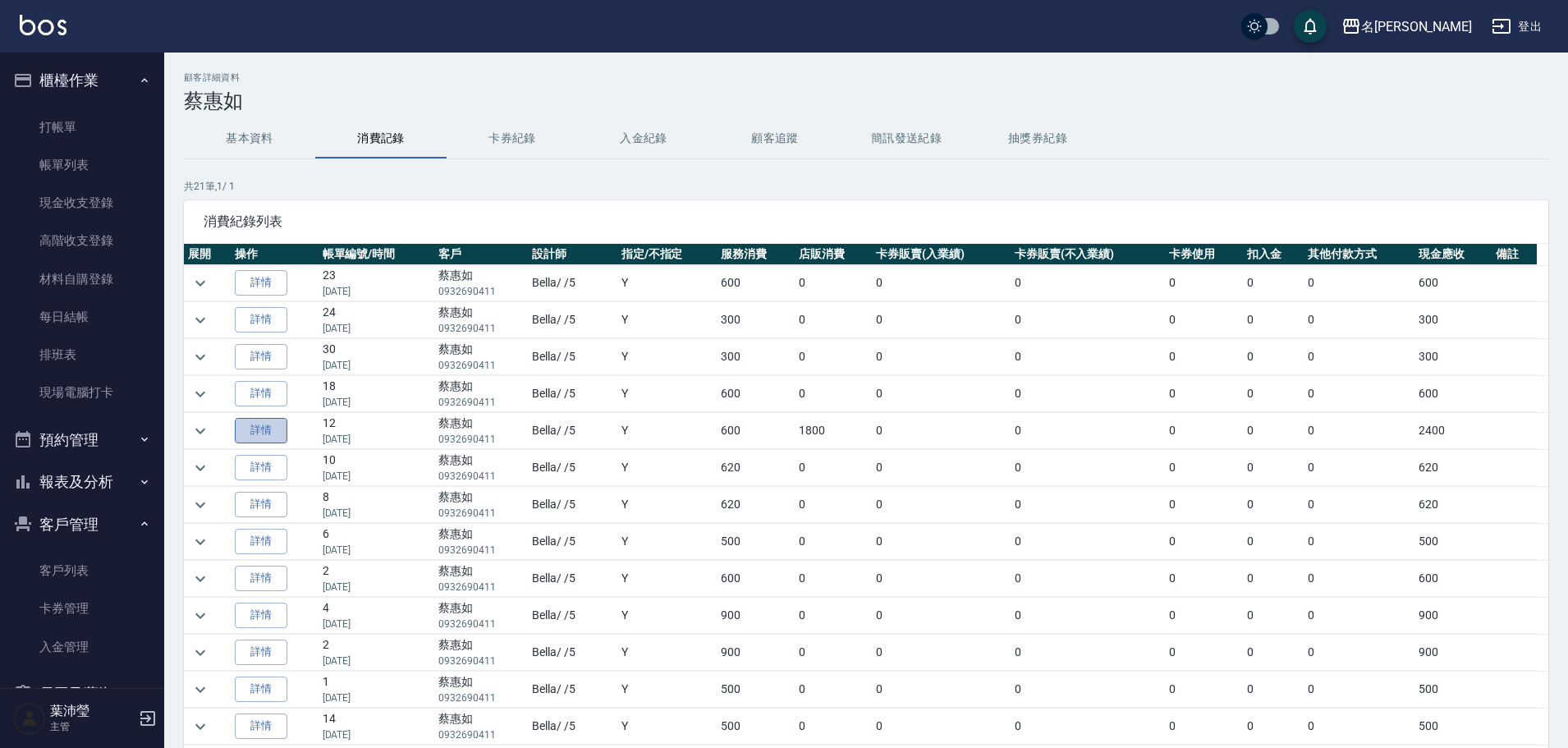
click at [277, 433] on link "詳情" at bounding box center [260, 431] width 52 height 26
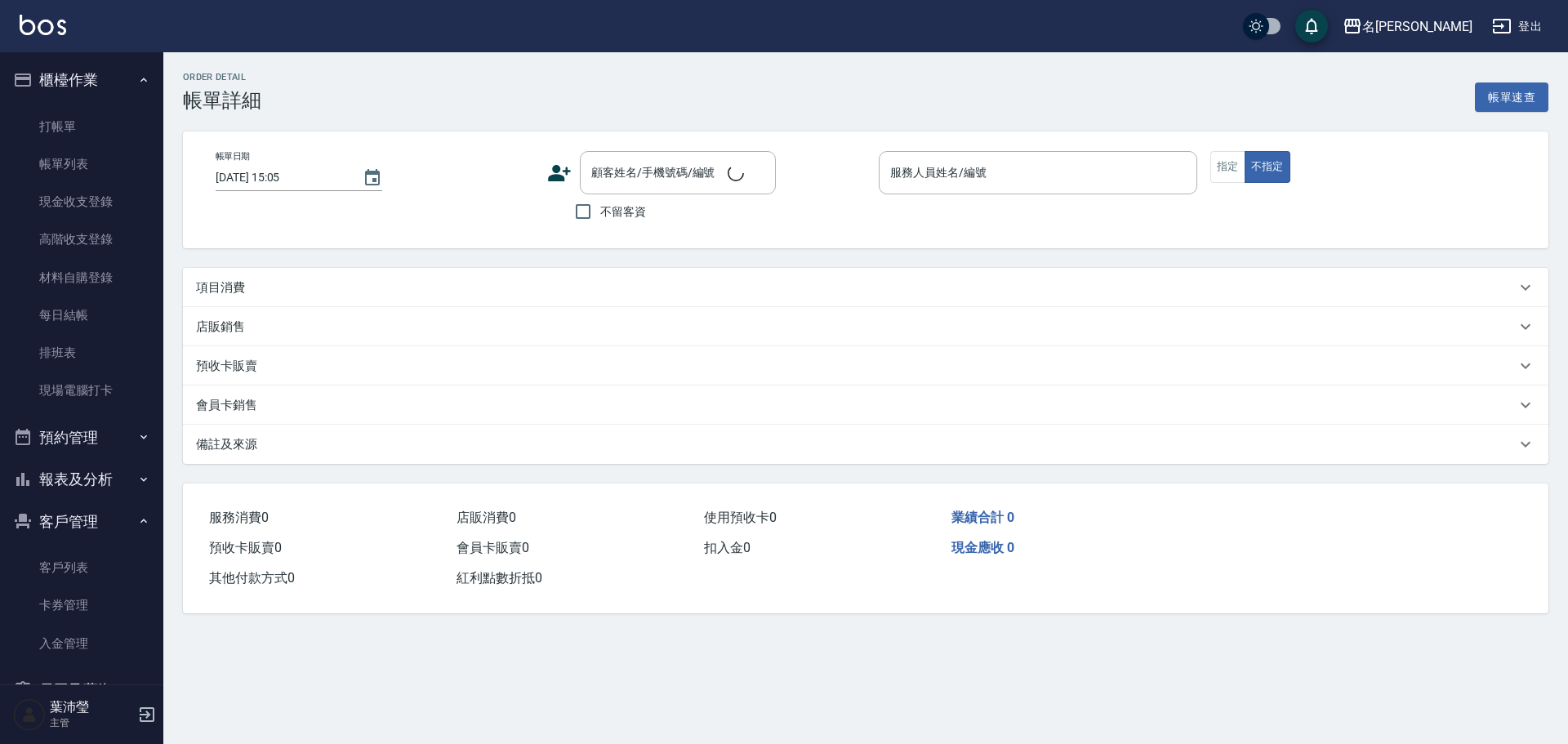
type input "[DATE] 17:00"
type input "Bella-5"
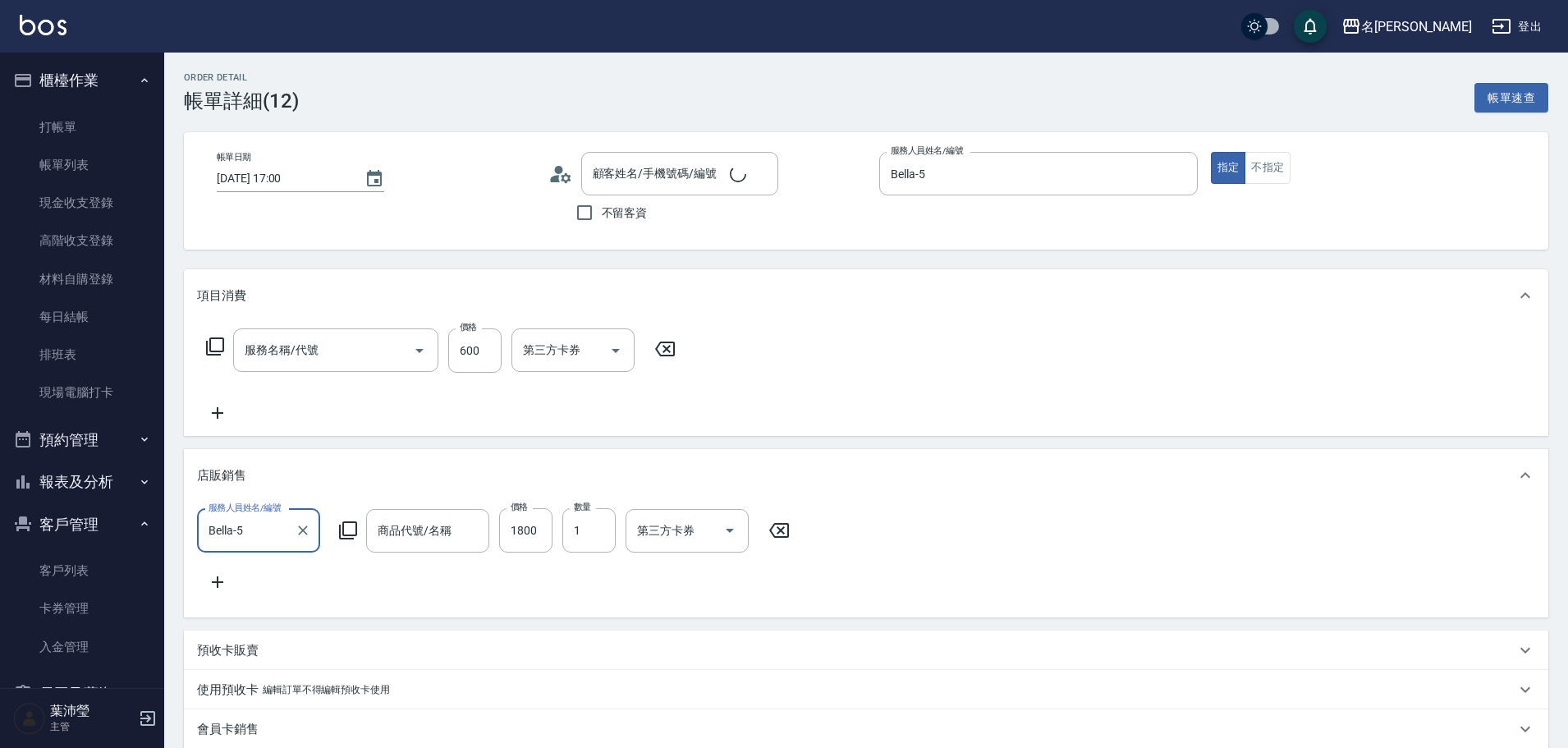
type input "活氧健康洗(109)"
type input "[PERSON_NAME]洗護精.護髮素"
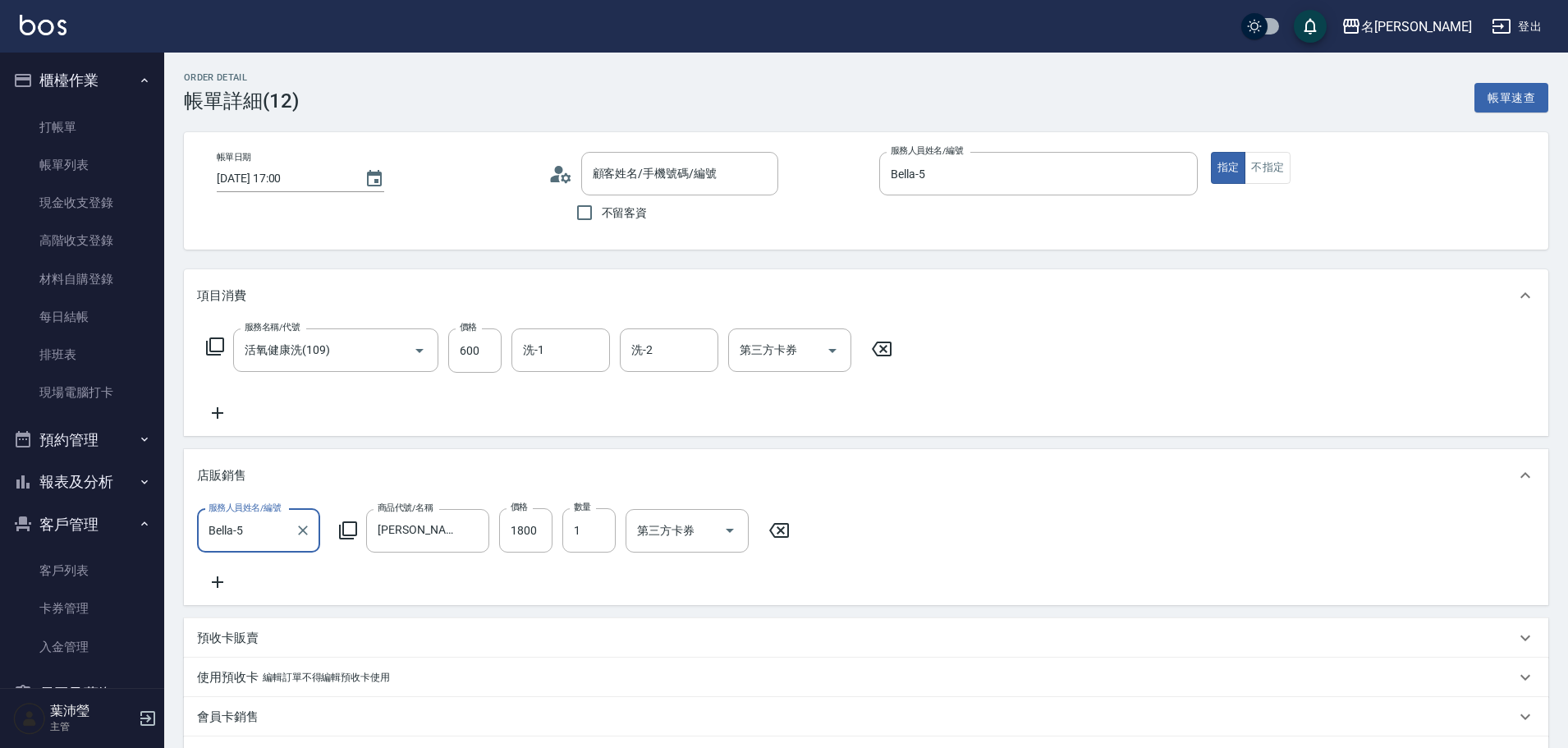
type input "[PERSON_NAME]/0932690411/p1401"
click at [99, 130] on link "打帳單" at bounding box center [82, 126] width 151 height 37
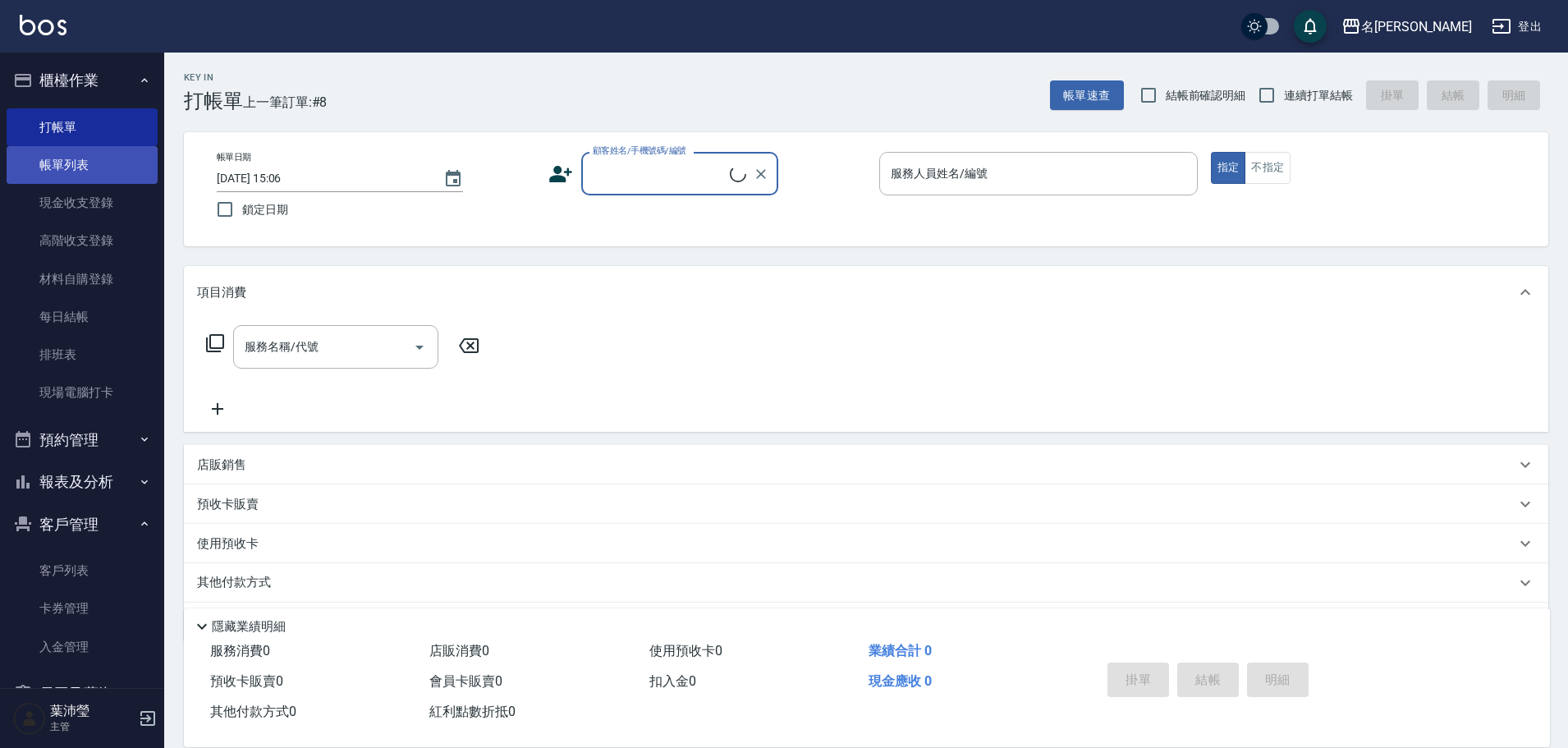
click at [98, 161] on link "帳單列表" at bounding box center [82, 165] width 151 height 37
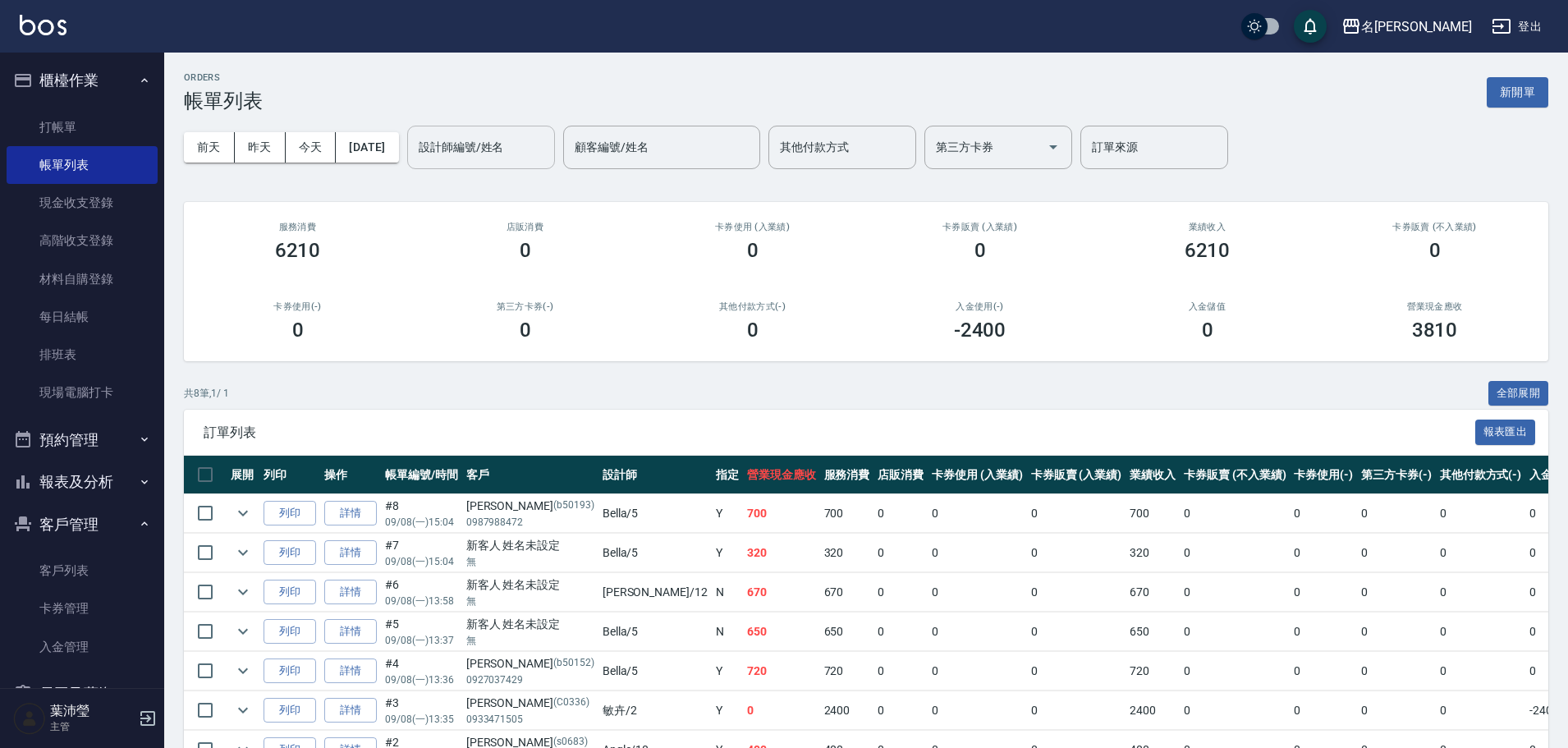
click at [469, 164] on div "設計師編號/姓名" at bounding box center [481, 147] width 148 height 43
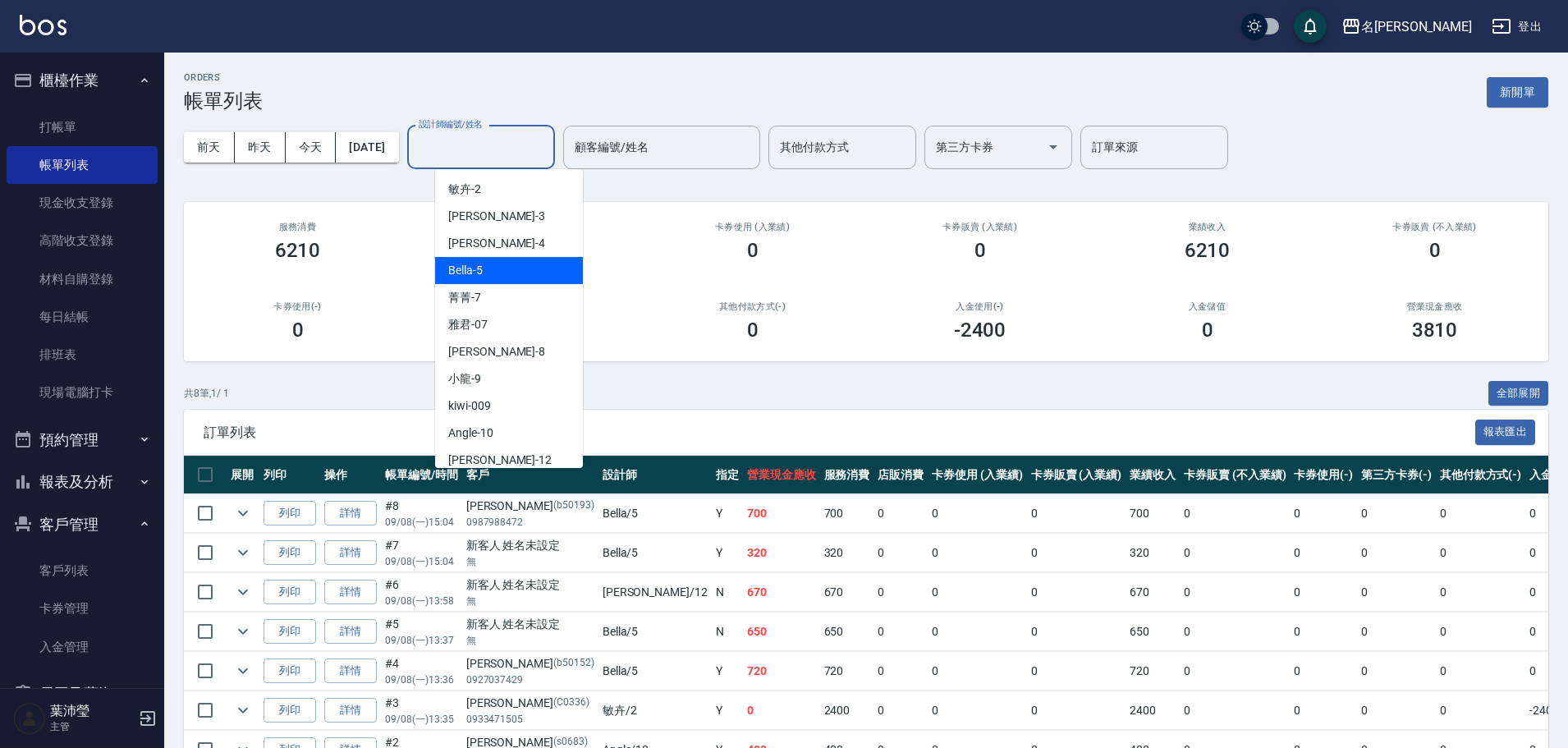
click at [524, 271] on div "Bella -5" at bounding box center [509, 270] width 148 height 27
type input "Bella-5"
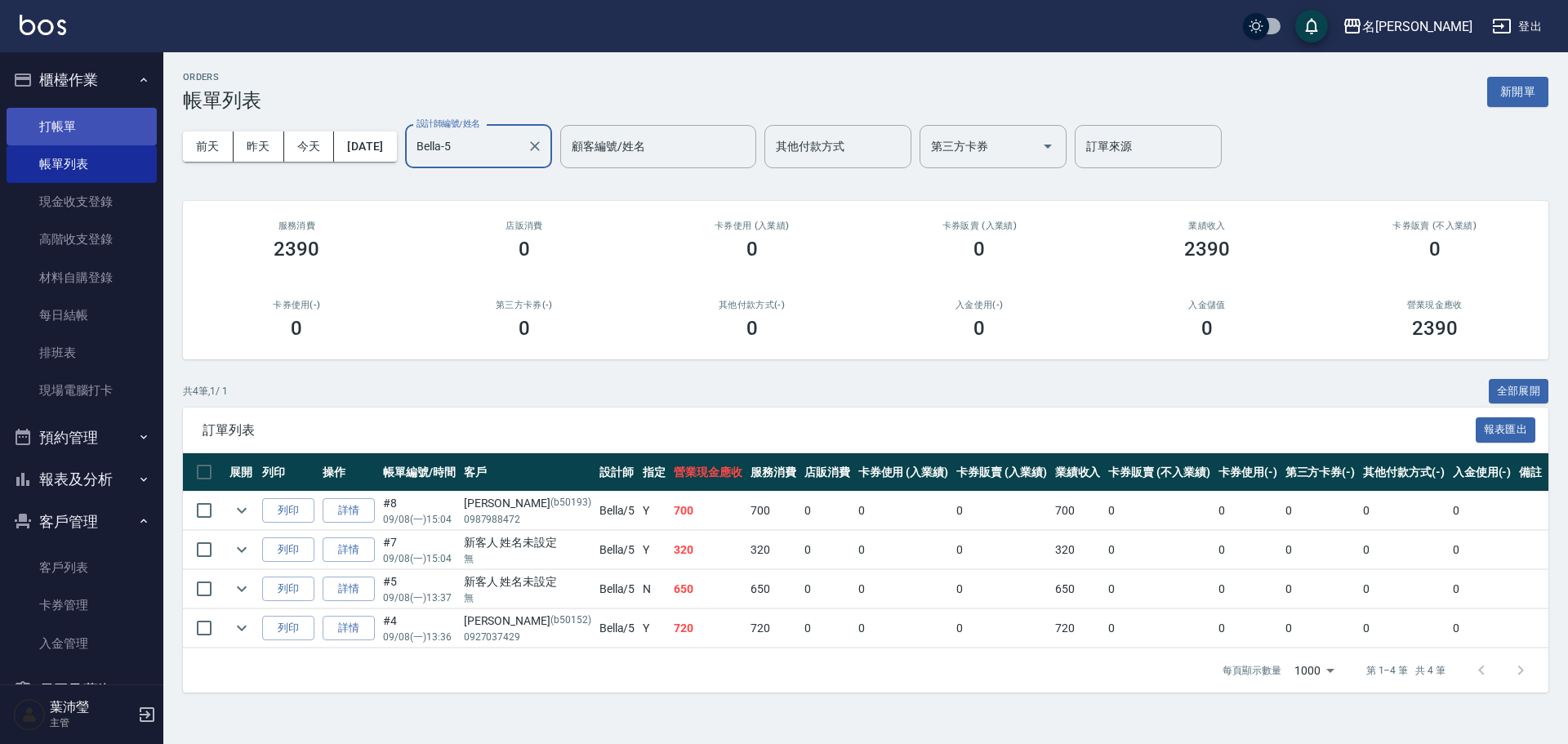
click at [60, 126] on link "打帳單" at bounding box center [82, 126] width 151 height 37
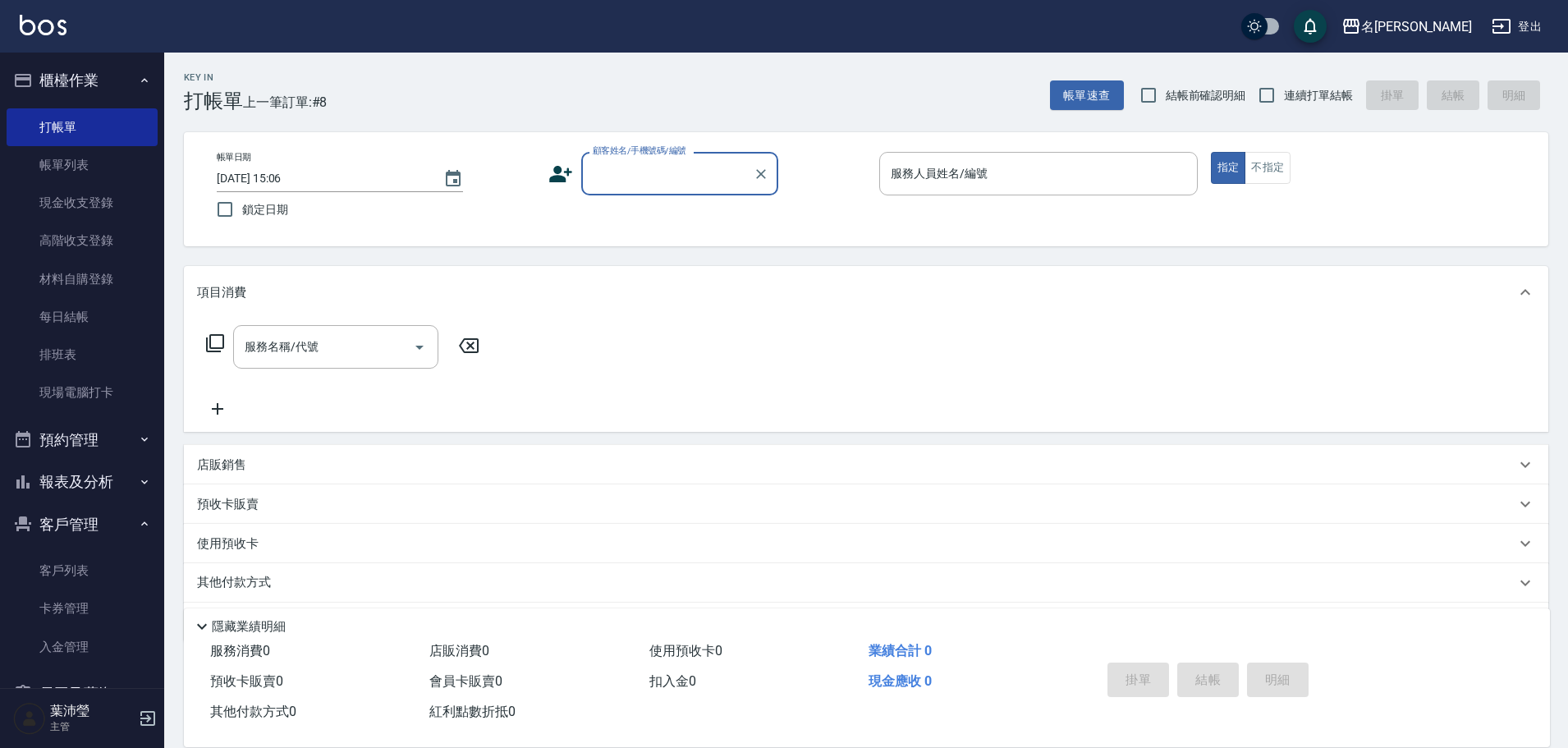
click at [731, 184] on input "顧客姓名/手機號碼/編號" at bounding box center [668, 174] width 158 height 29
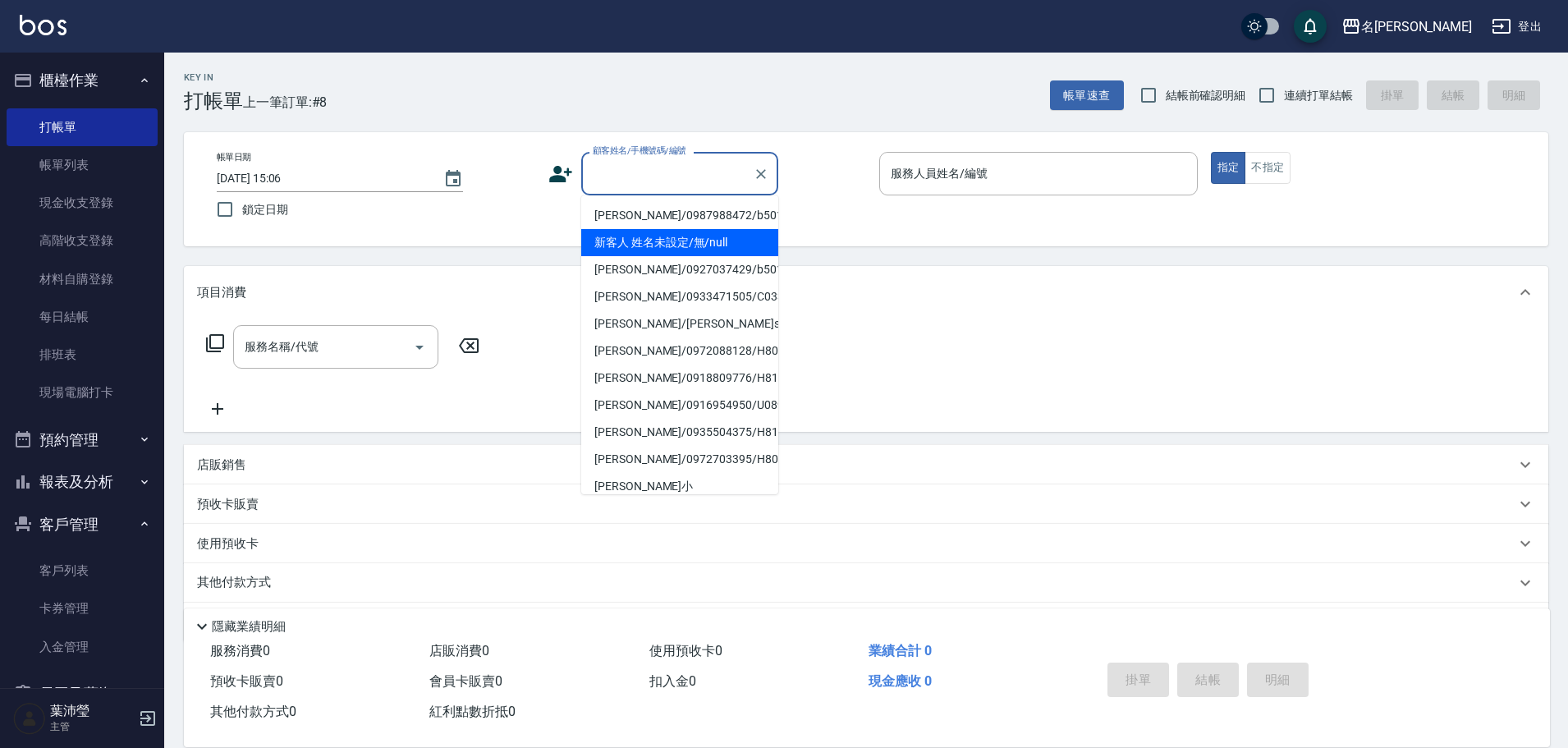
click at [702, 246] on li "新客人 姓名未設定/無/null" at bounding box center [679, 243] width 197 height 27
type input "新客人 姓名未設定/無/null"
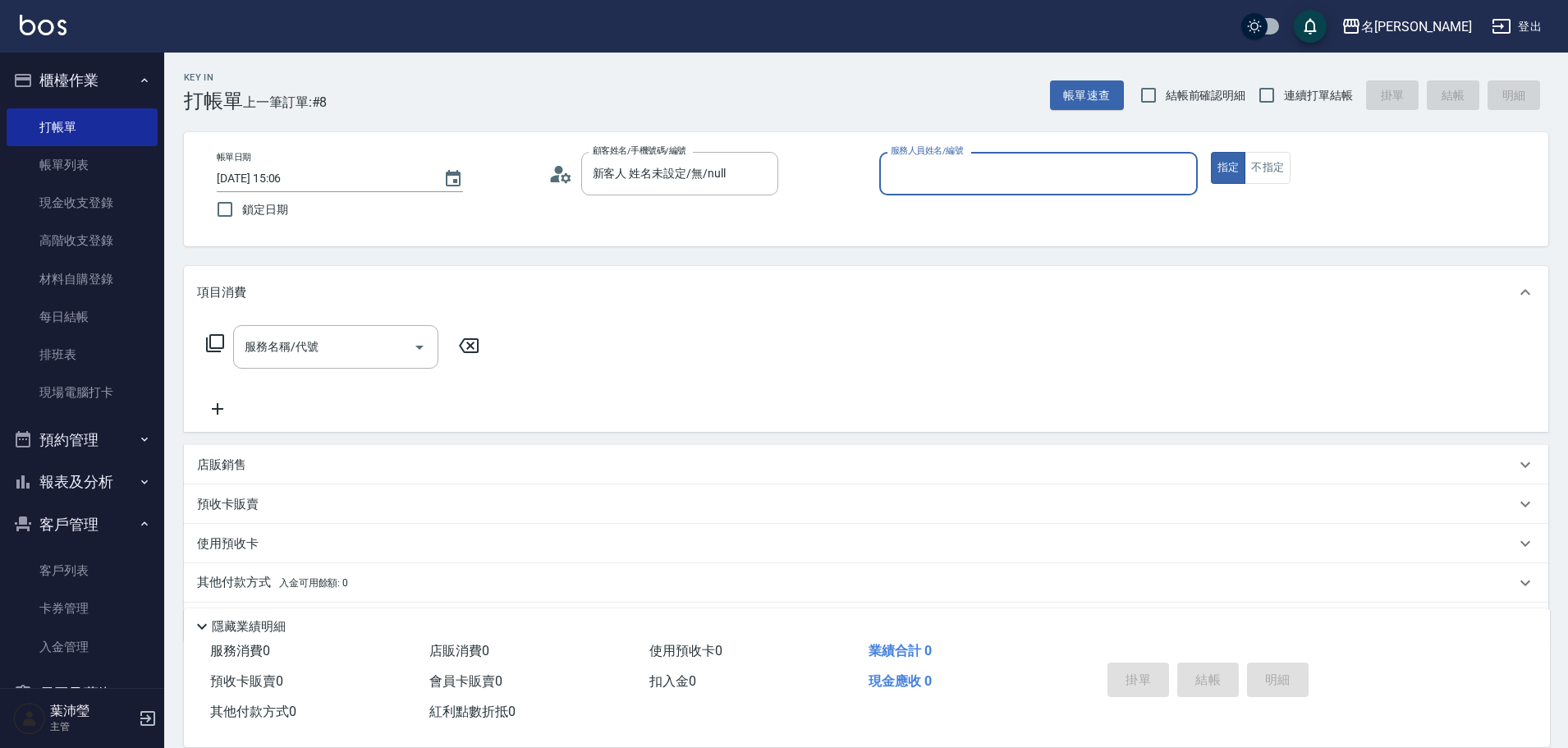
click at [1124, 187] on input "服務人員姓名/編號" at bounding box center [1038, 174] width 303 height 29
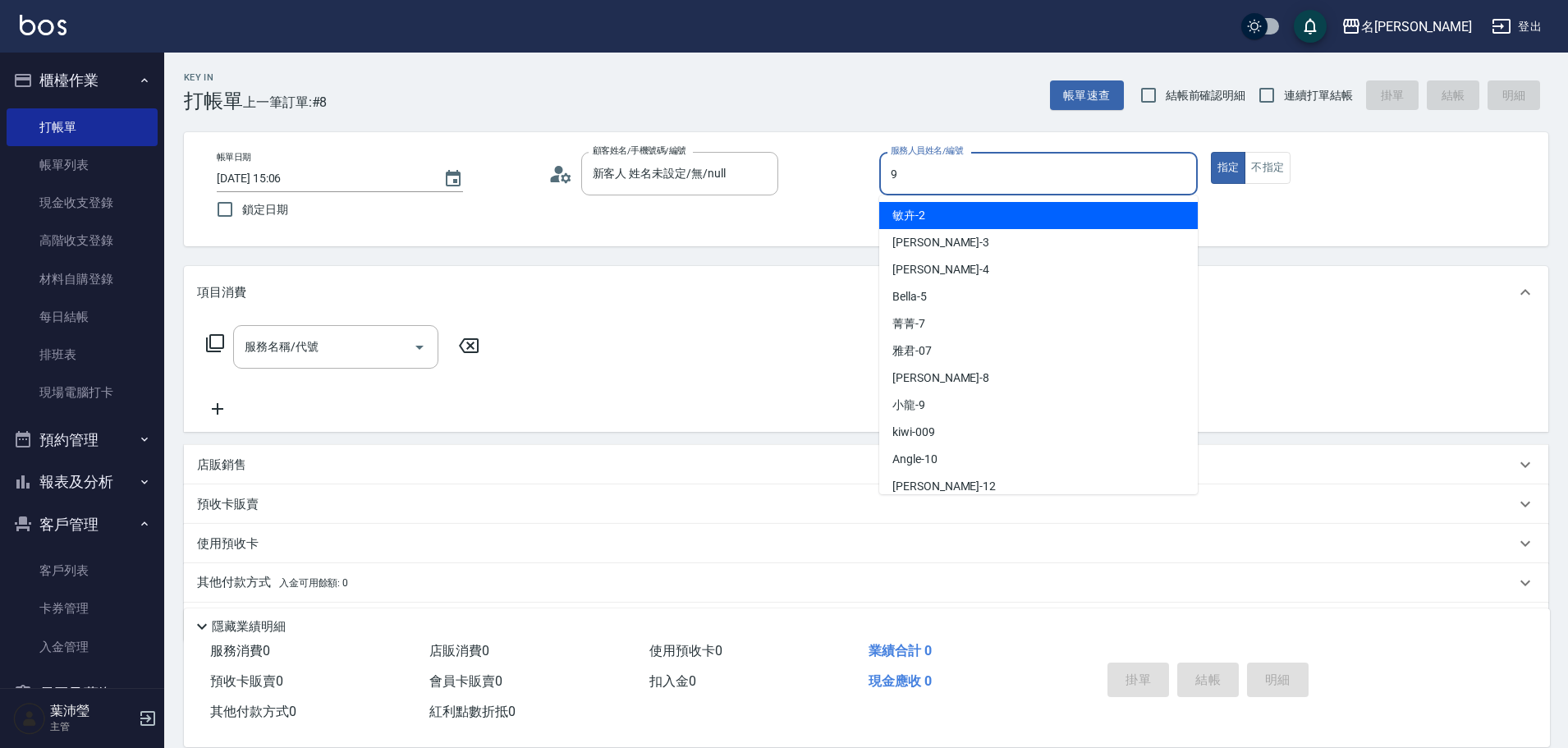
type input "小龍-9"
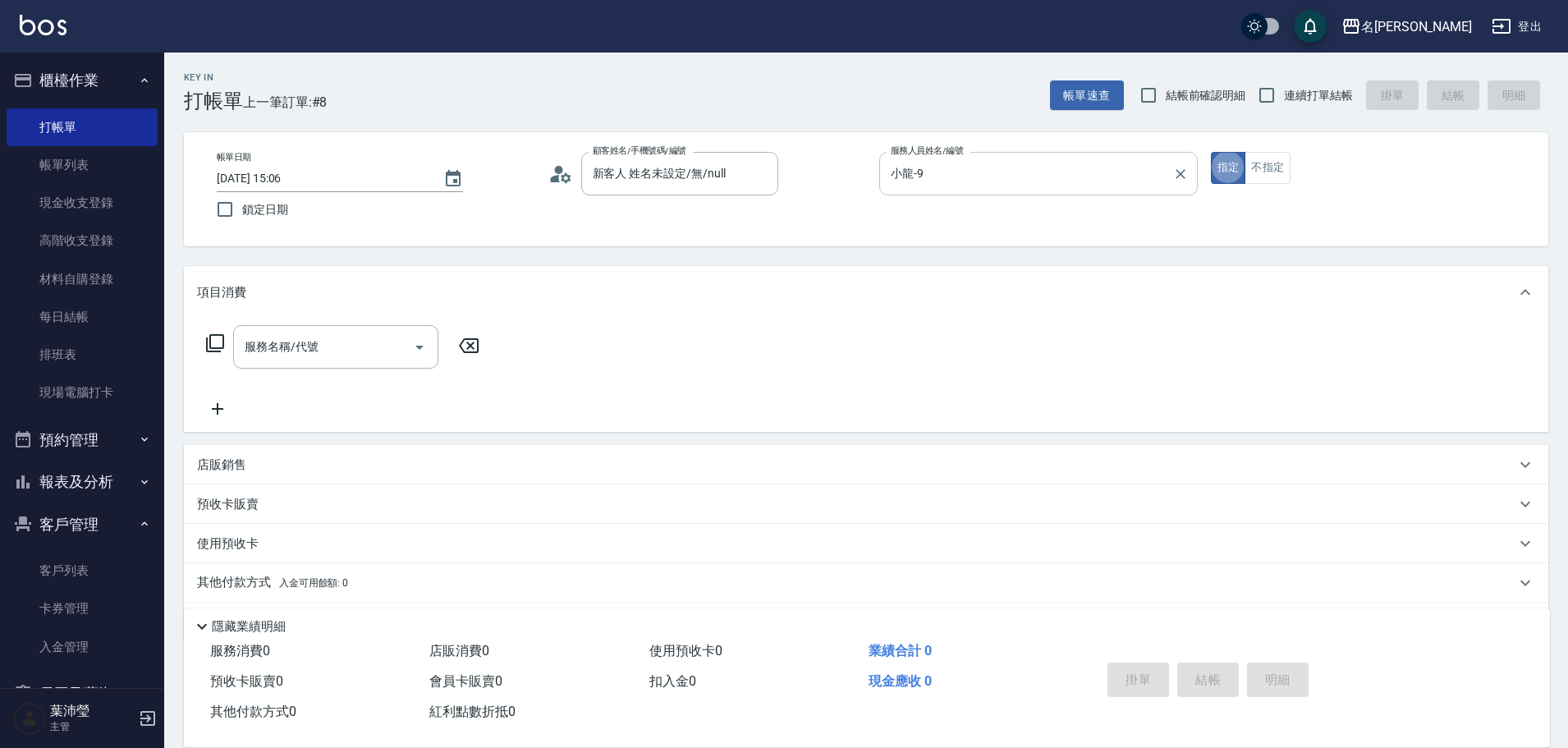
type button "true"
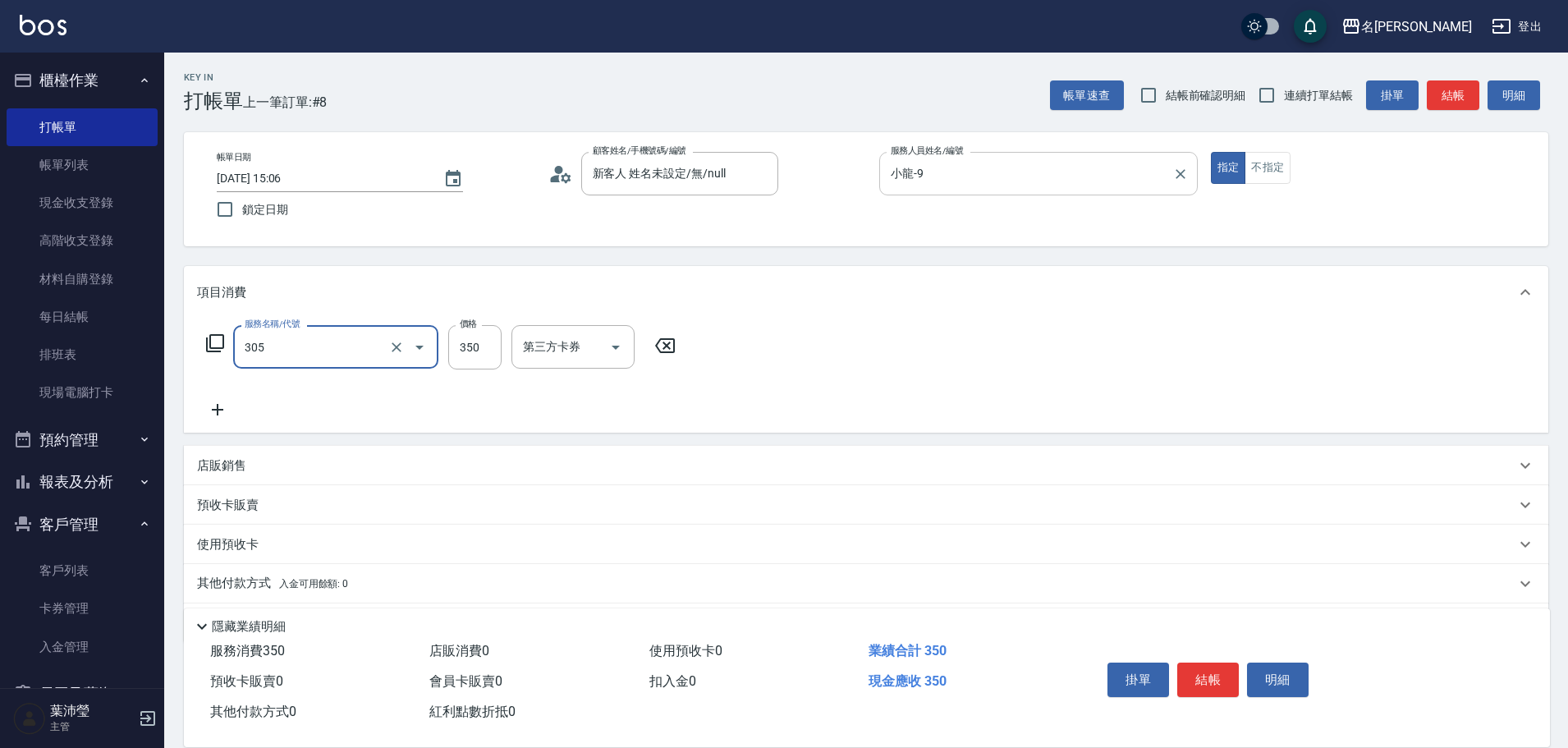
type input "不指定剪髮(305)"
type input "150"
